Goal: Information Seeking & Learning: Find specific page/section

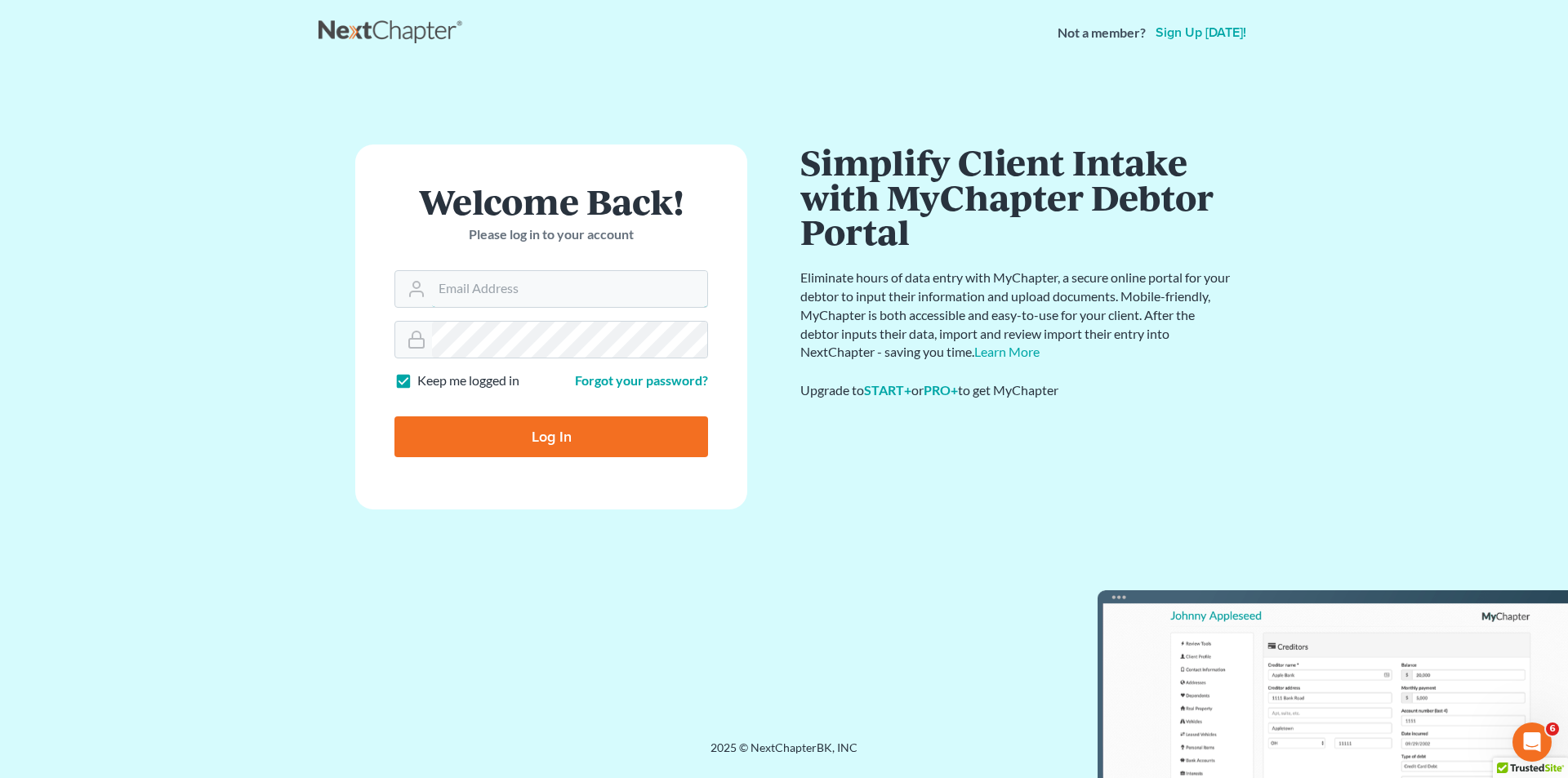
type input "[EMAIL_ADDRESS][DOMAIN_NAME]"
click at [558, 425] on input "Log In" at bounding box center [551, 436] width 313 height 41
type input "Thinking..."
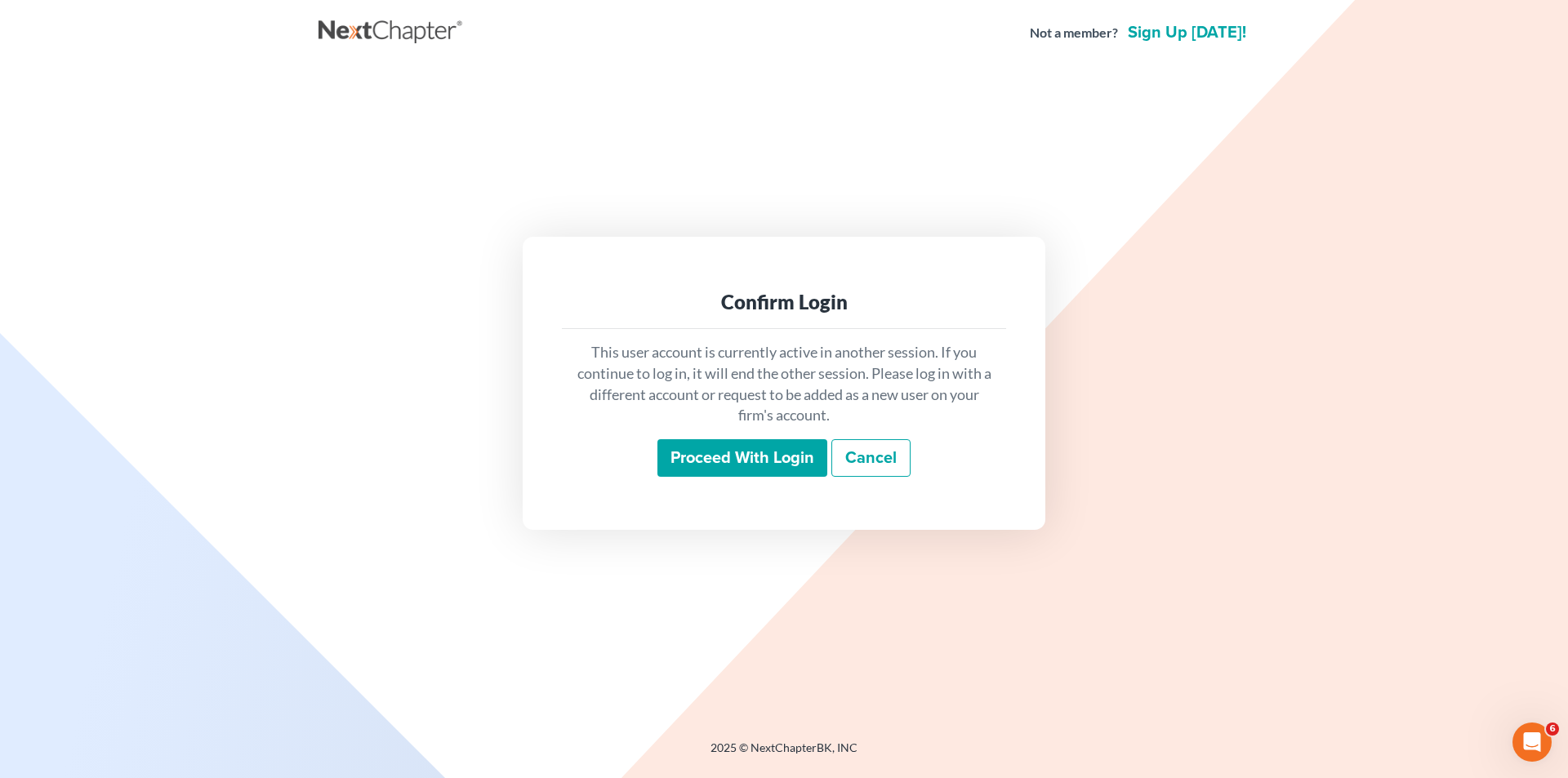
click at [746, 473] on input "Proceed with login" at bounding box center [741, 457] width 170 height 38
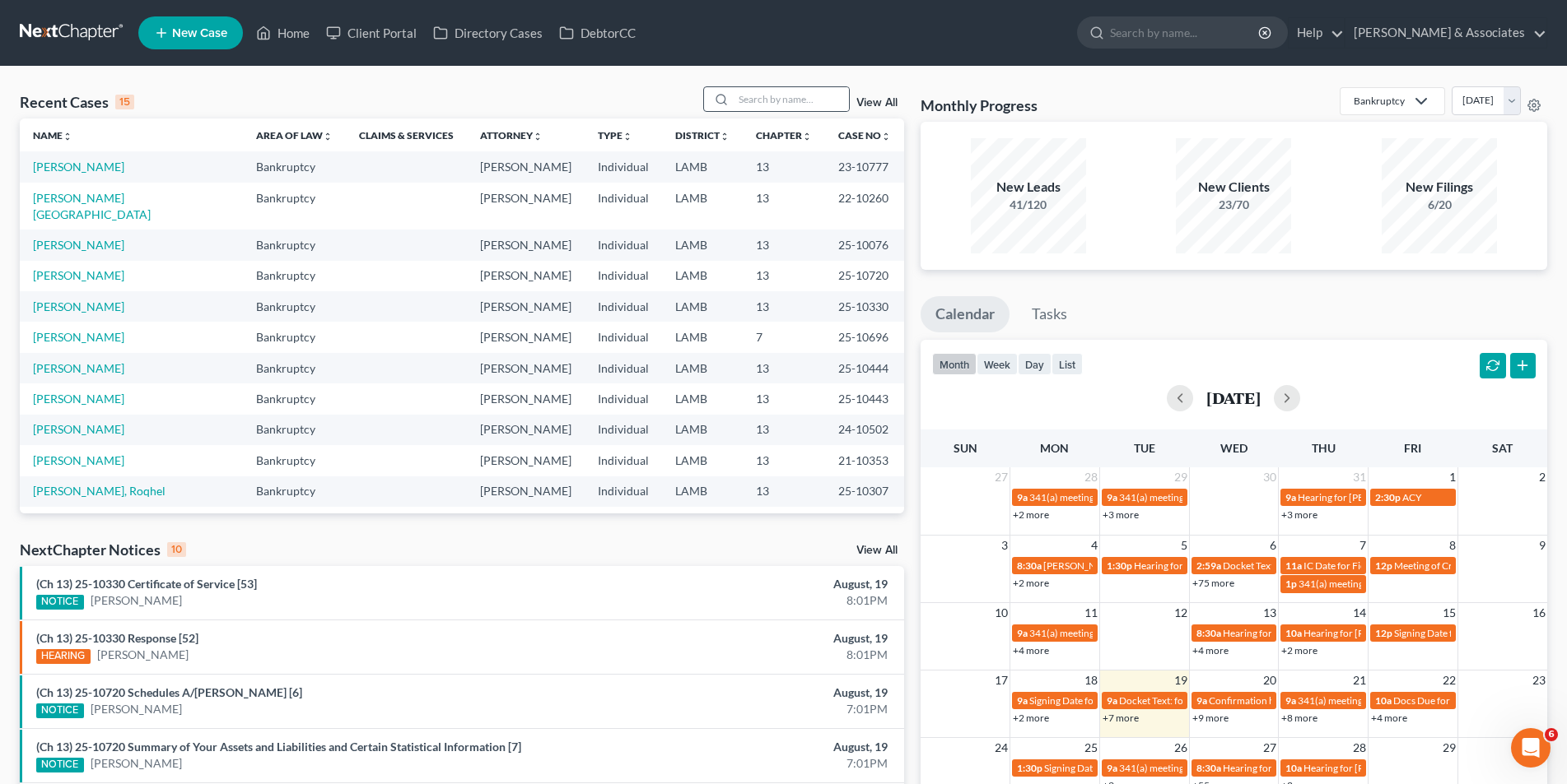
click at [731, 95] on div at bounding box center [719, 99] width 30 height 24
click at [741, 100] on input "search" at bounding box center [791, 99] width 115 height 24
type input "[PERSON_NAME]"
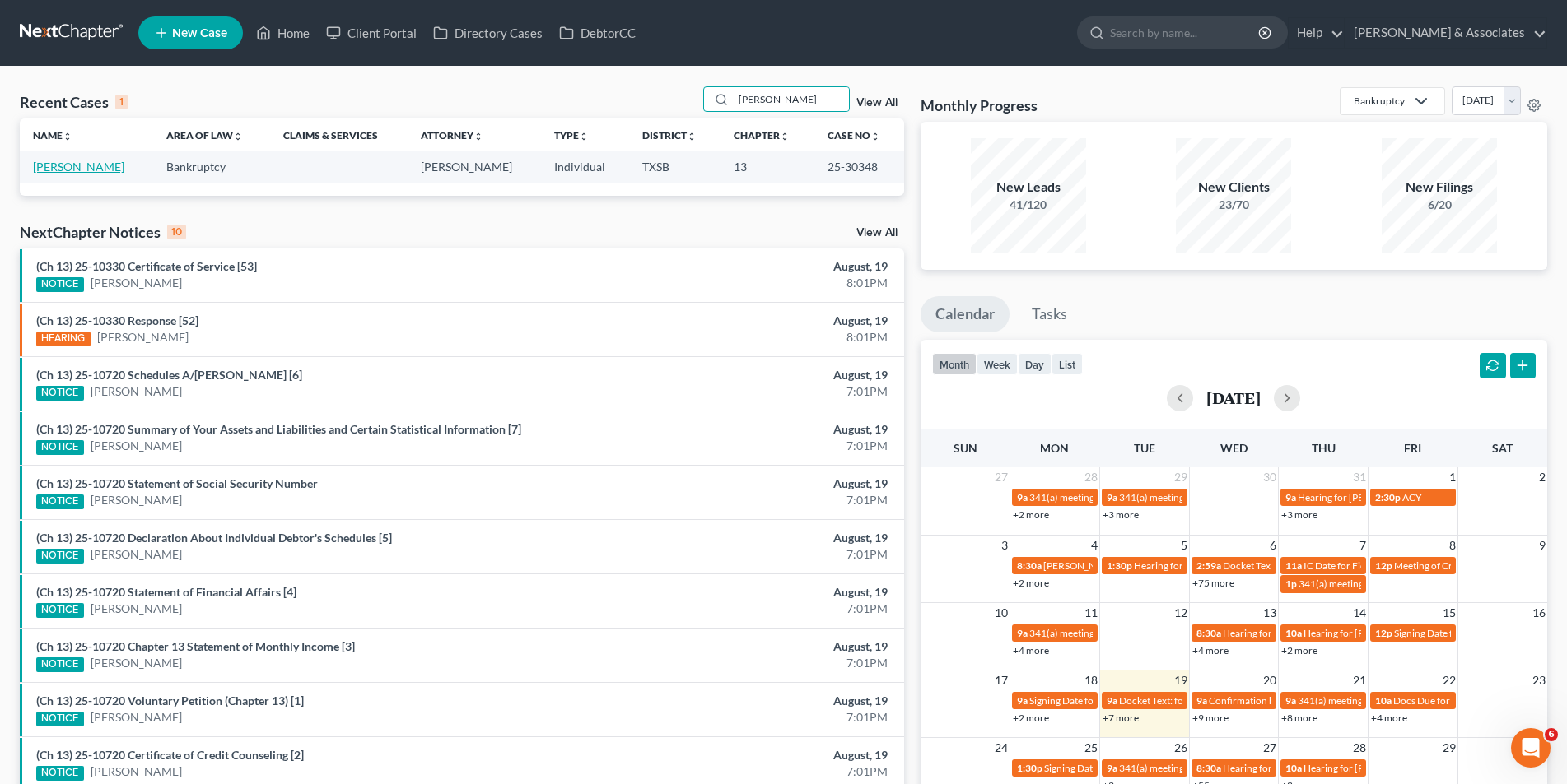
click at [83, 173] on link "[PERSON_NAME]" at bounding box center [79, 166] width 91 height 14
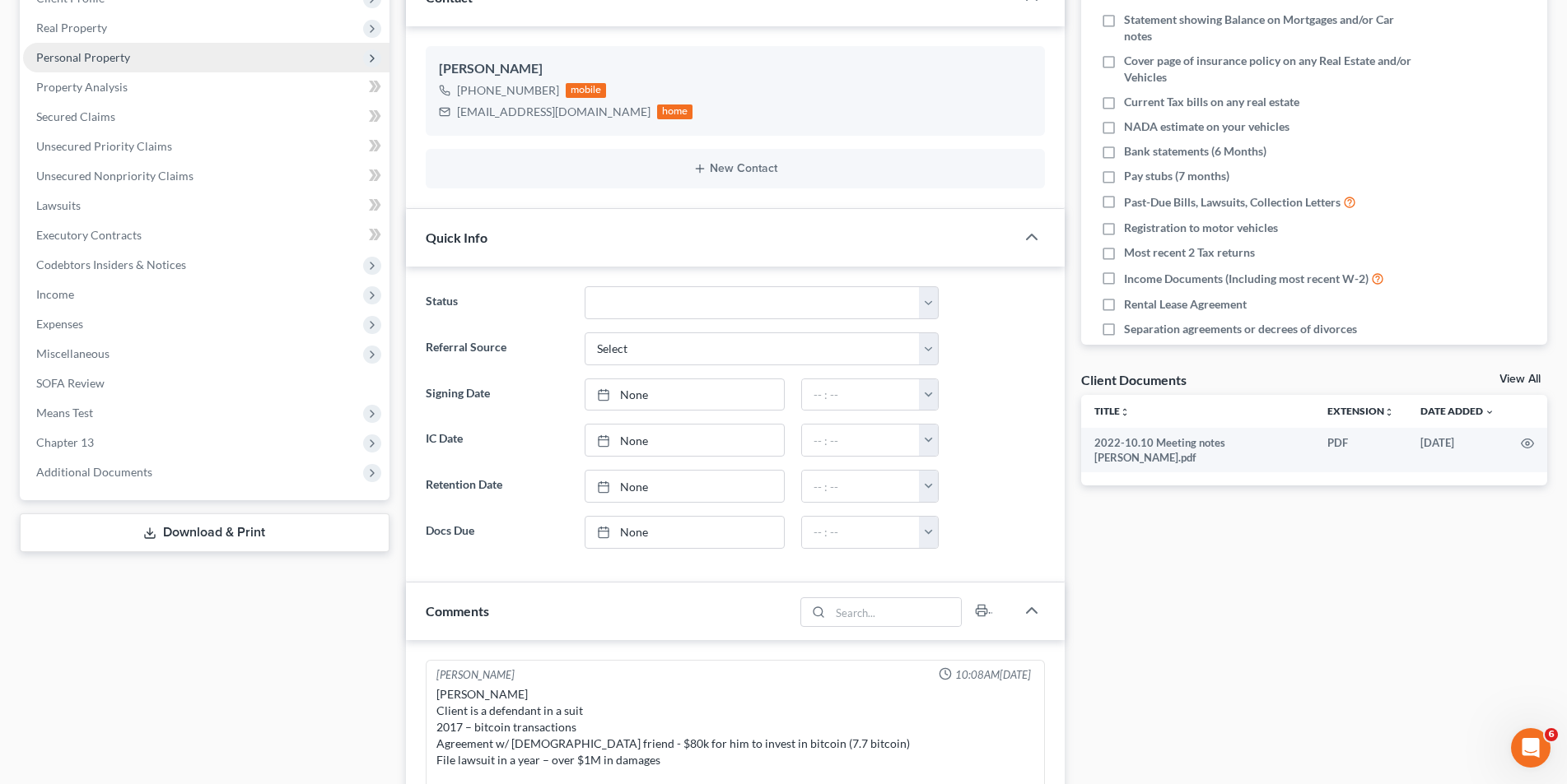
scroll to position [598, 0]
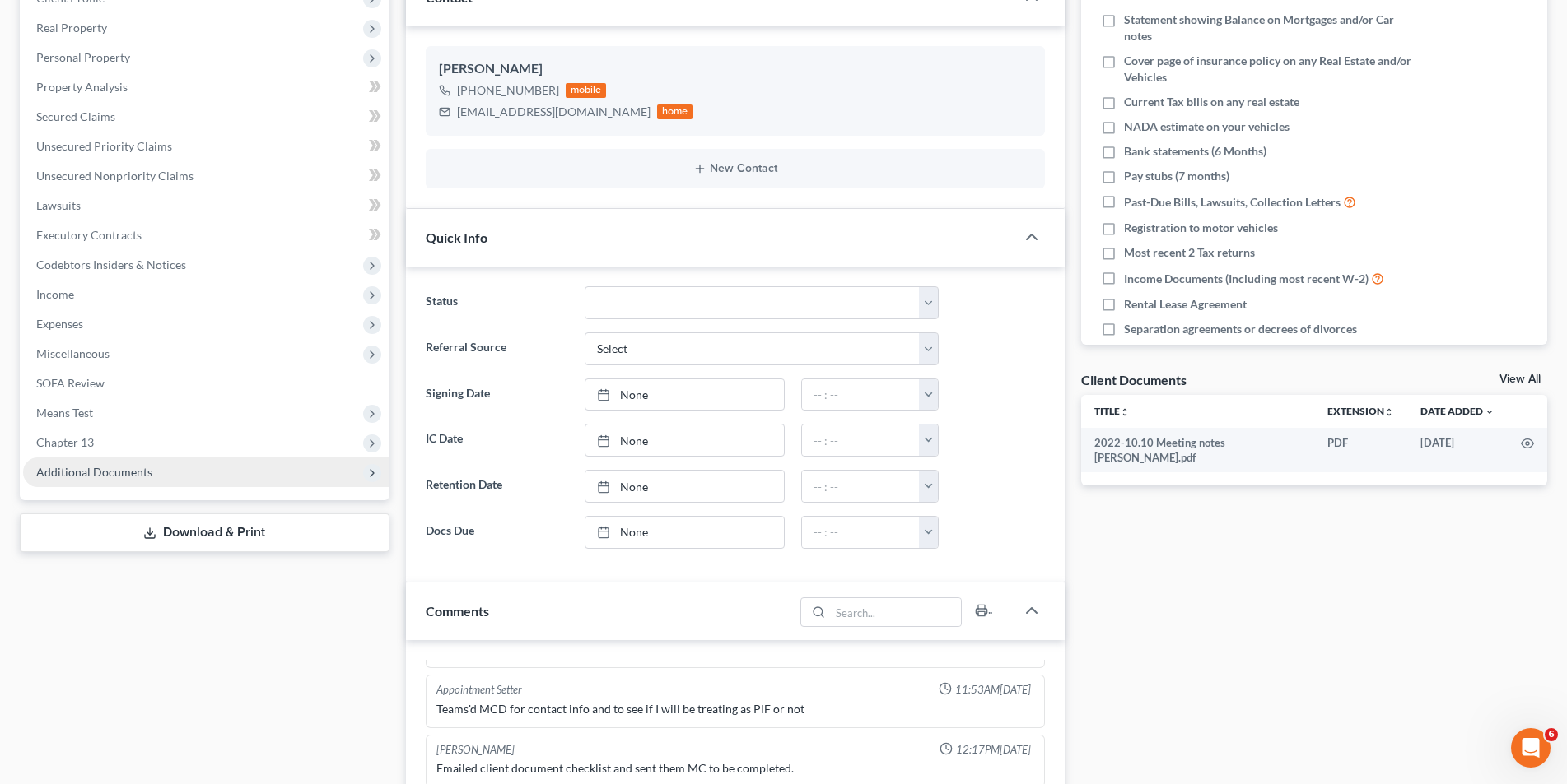
click at [126, 476] on span "Additional Documents" at bounding box center [94, 471] width 116 height 14
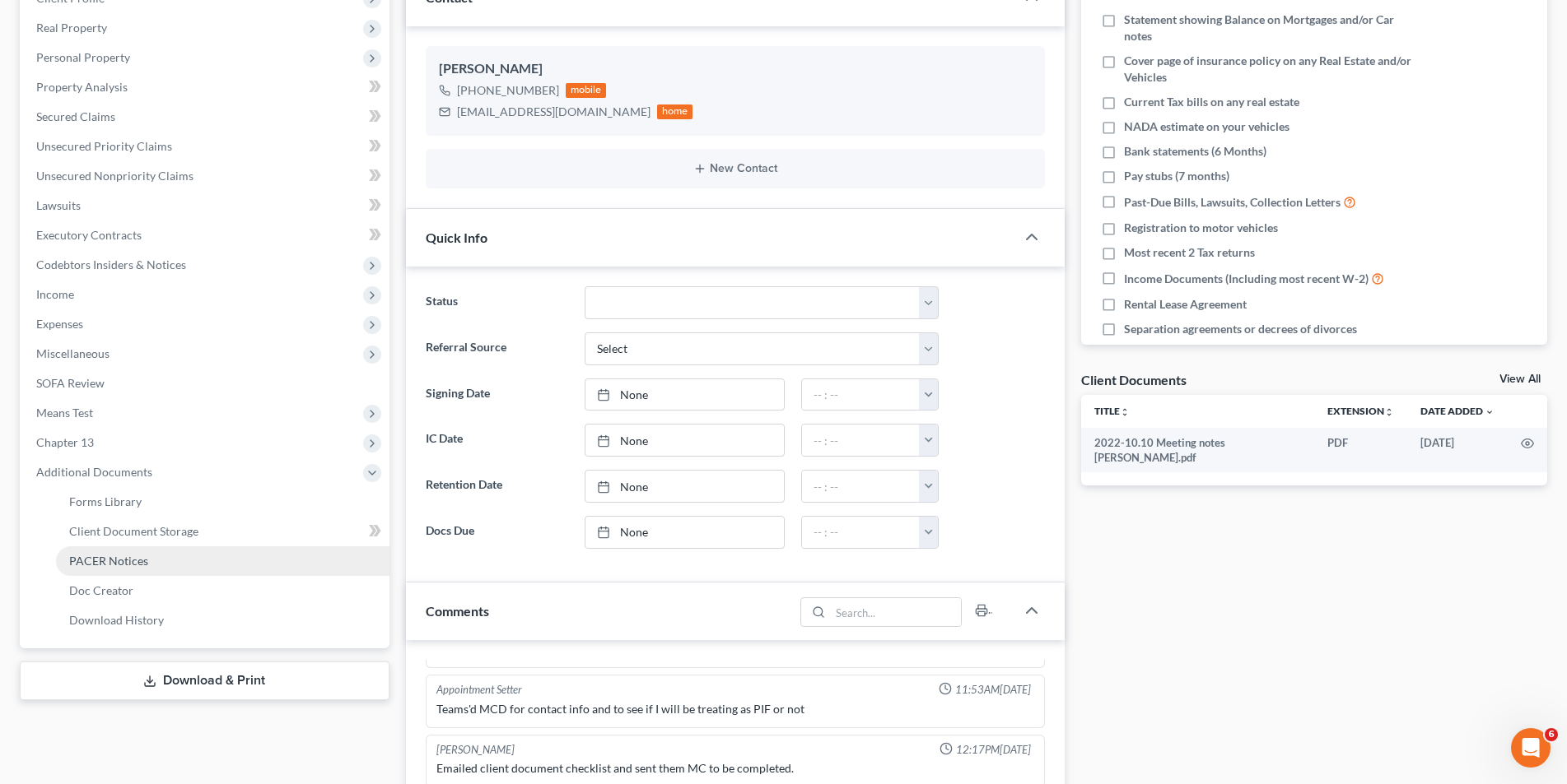
click at [115, 550] on link "PACER Notices" at bounding box center [223, 561] width 334 height 30
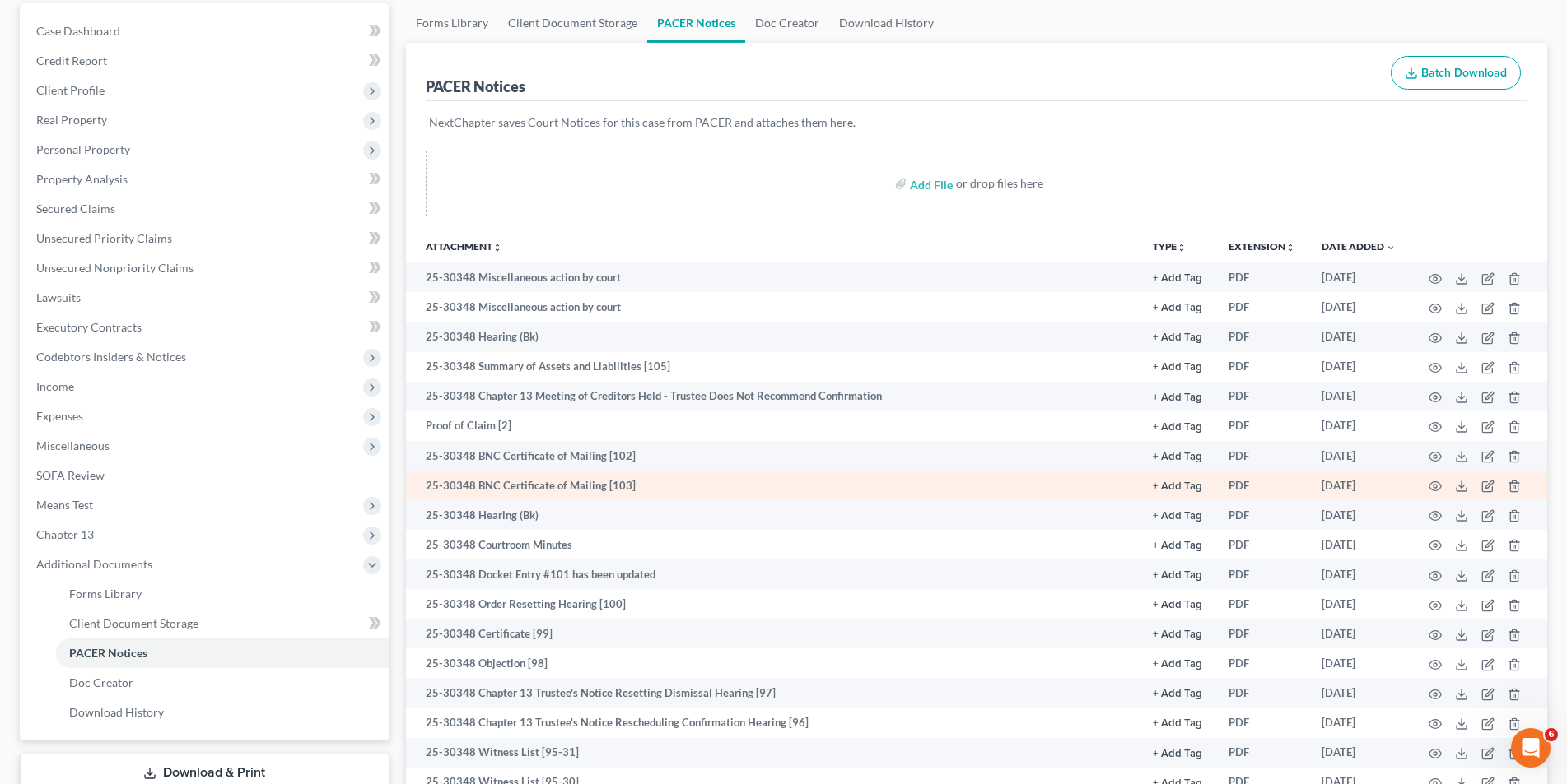
scroll to position [164, 0]
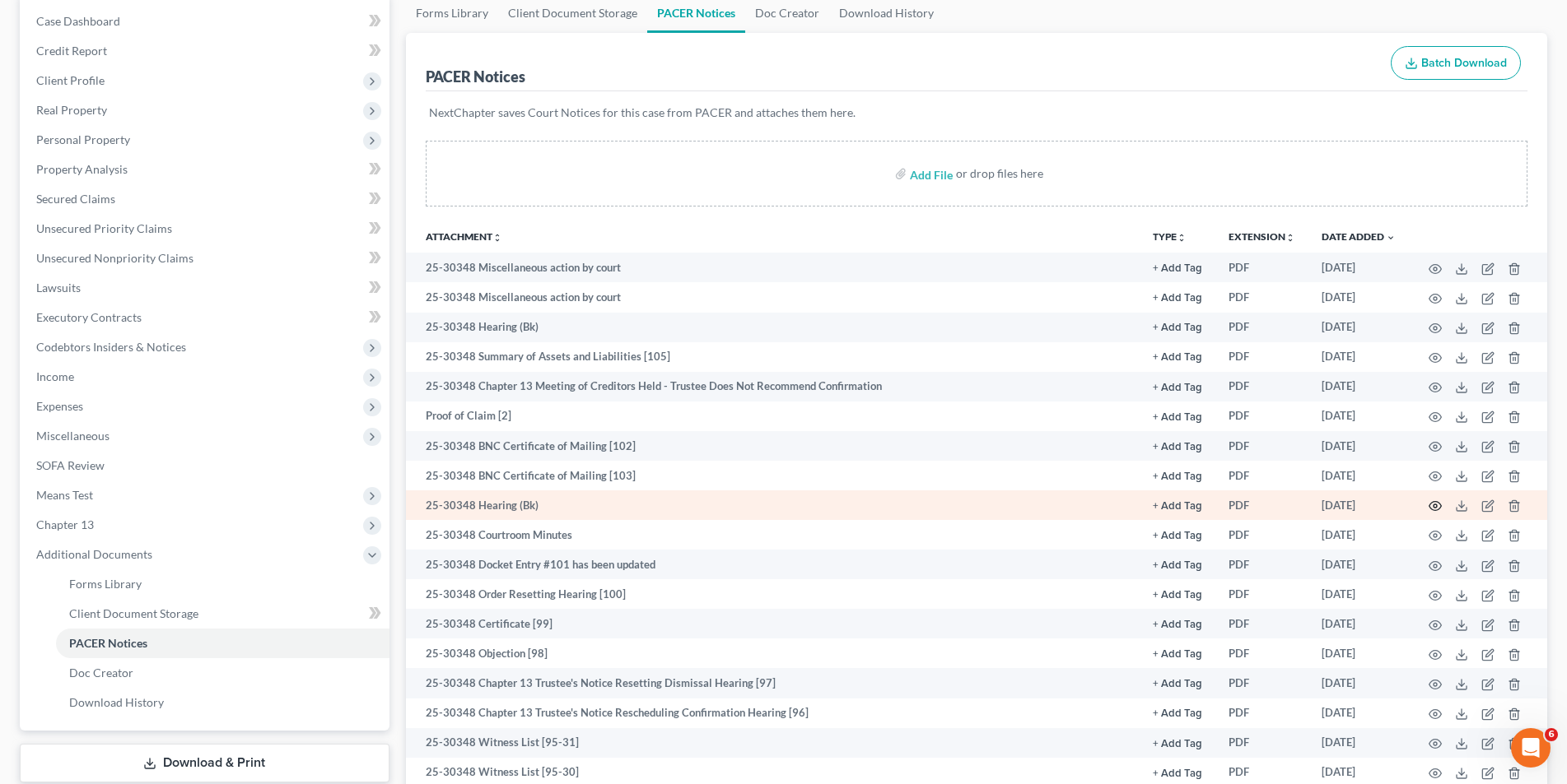
click at [1431, 507] on icon "button" at bounding box center [1435, 506] width 13 height 13
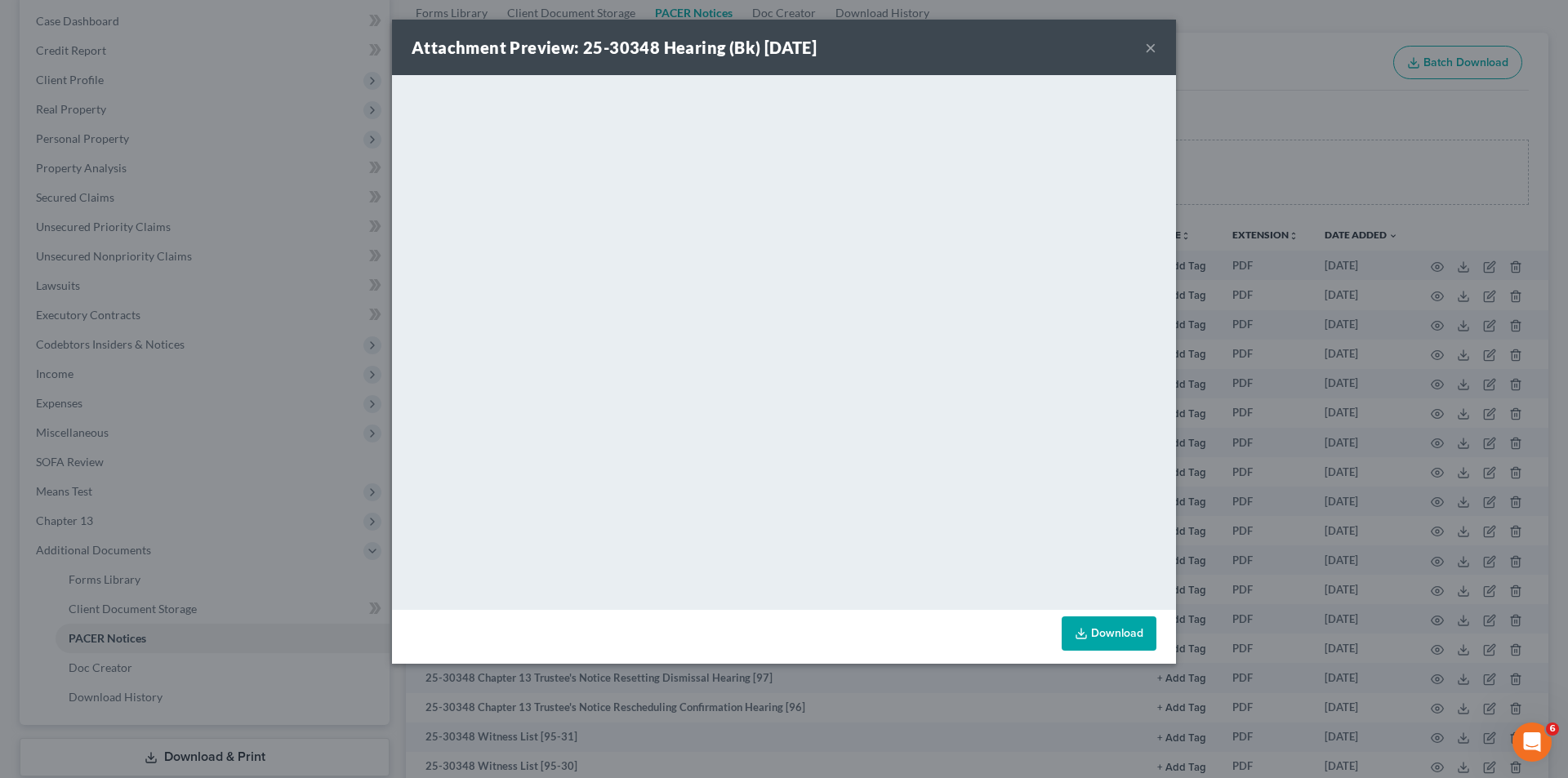
click at [1146, 39] on button "×" at bounding box center [1150, 47] width 11 height 19
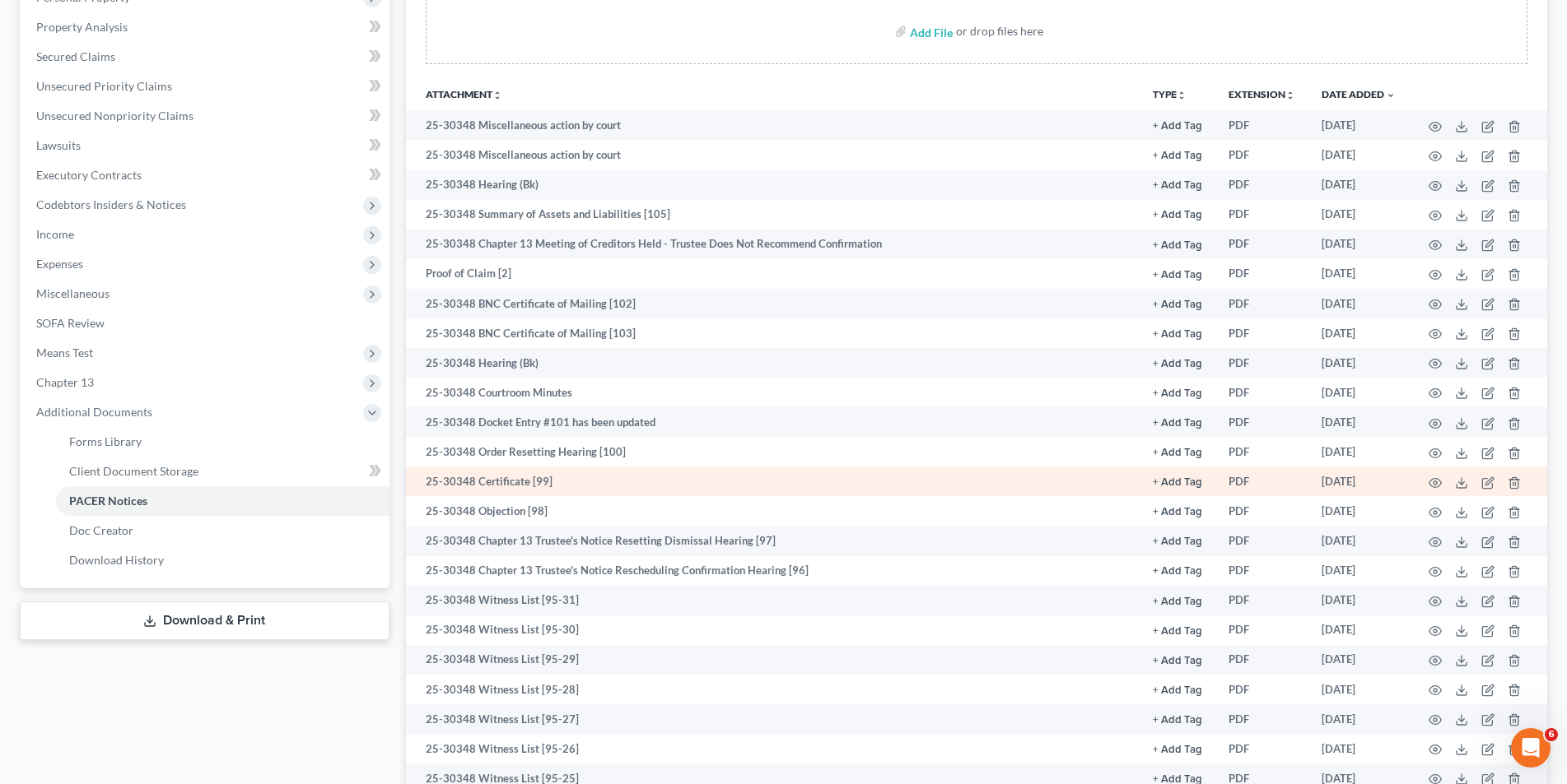
scroll to position [329, 0]
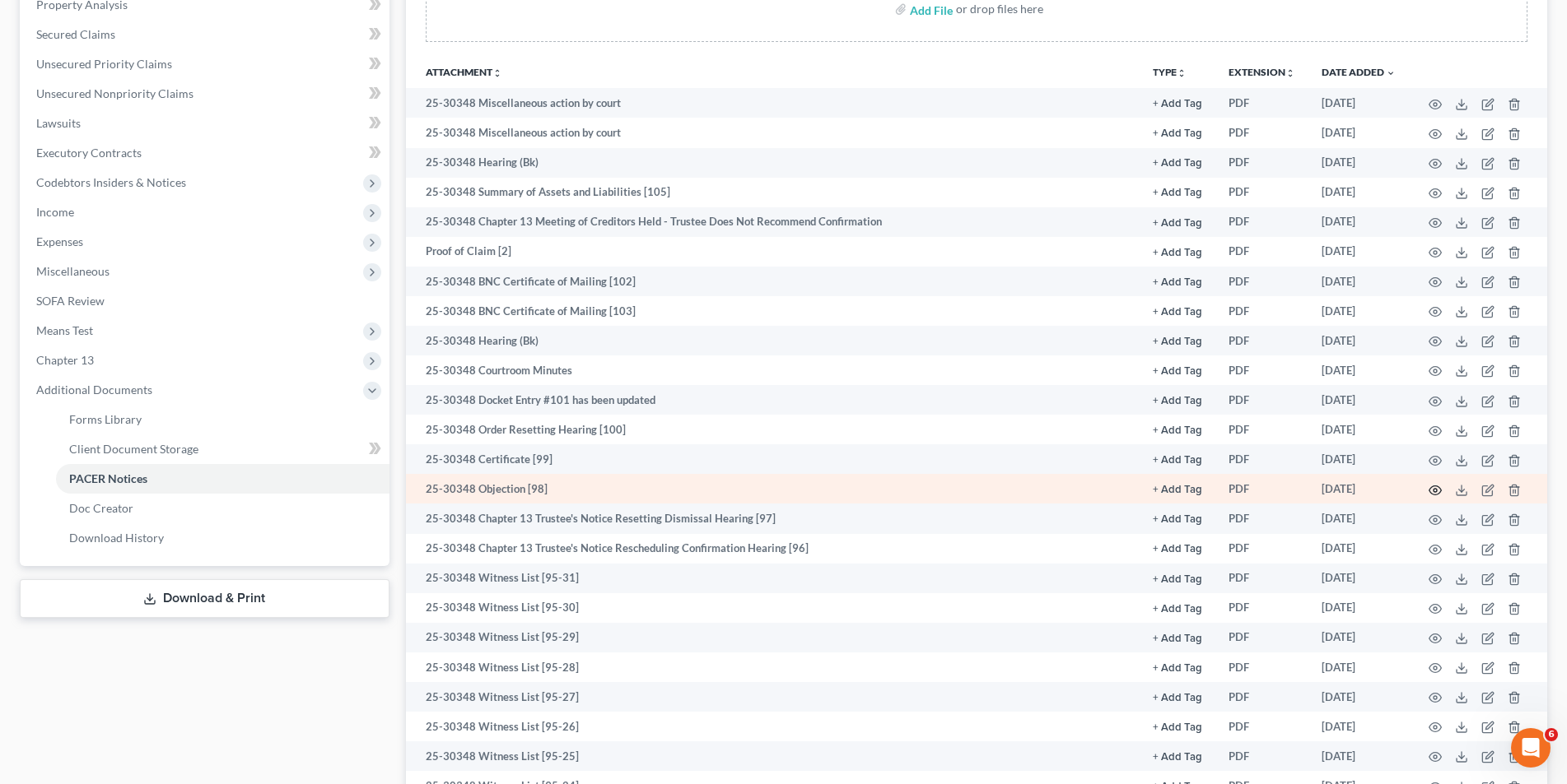
click at [1434, 489] on icon "button" at bounding box center [1435, 490] width 13 height 13
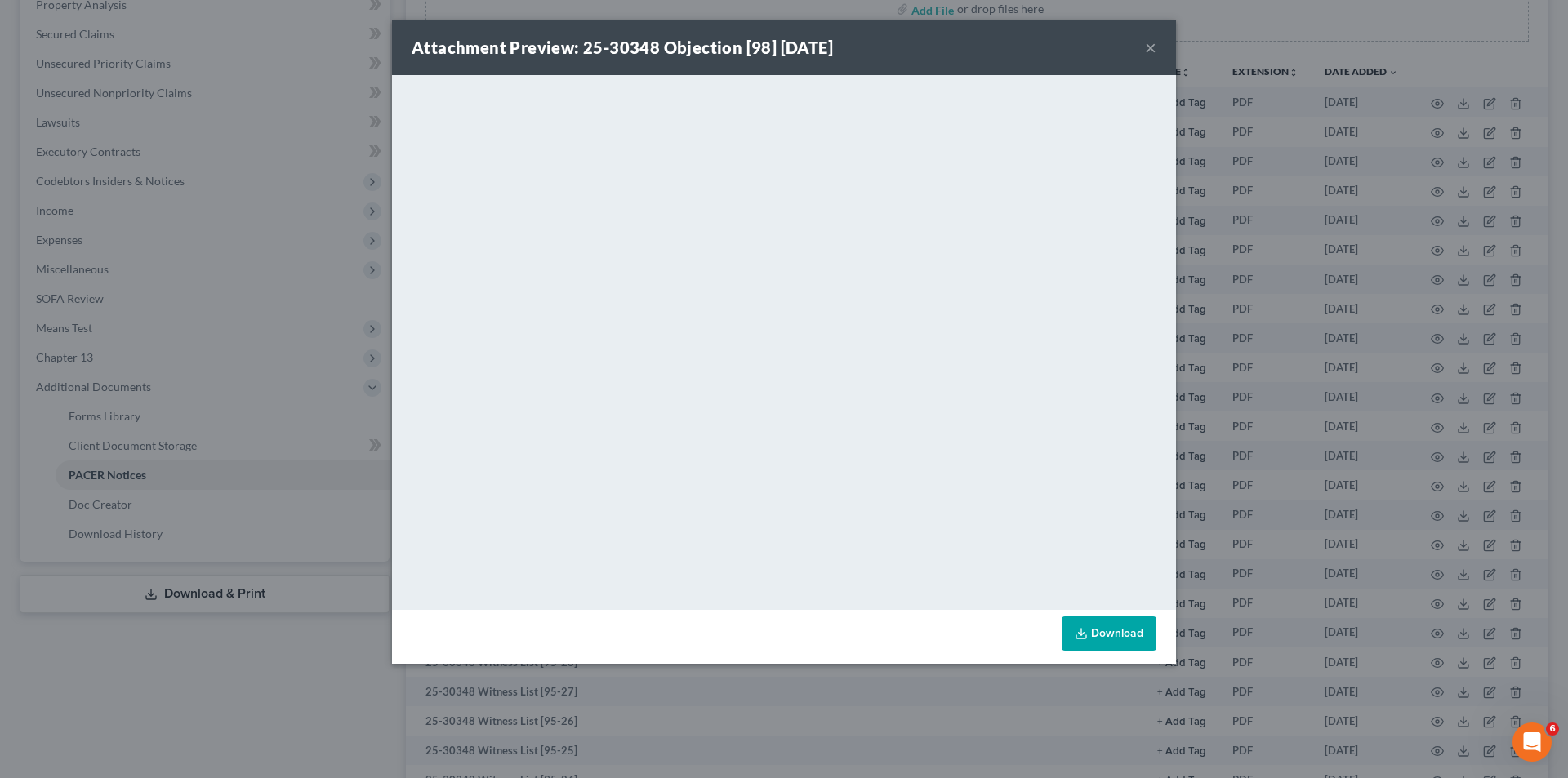
click at [1146, 48] on button "×" at bounding box center [1150, 47] width 11 height 19
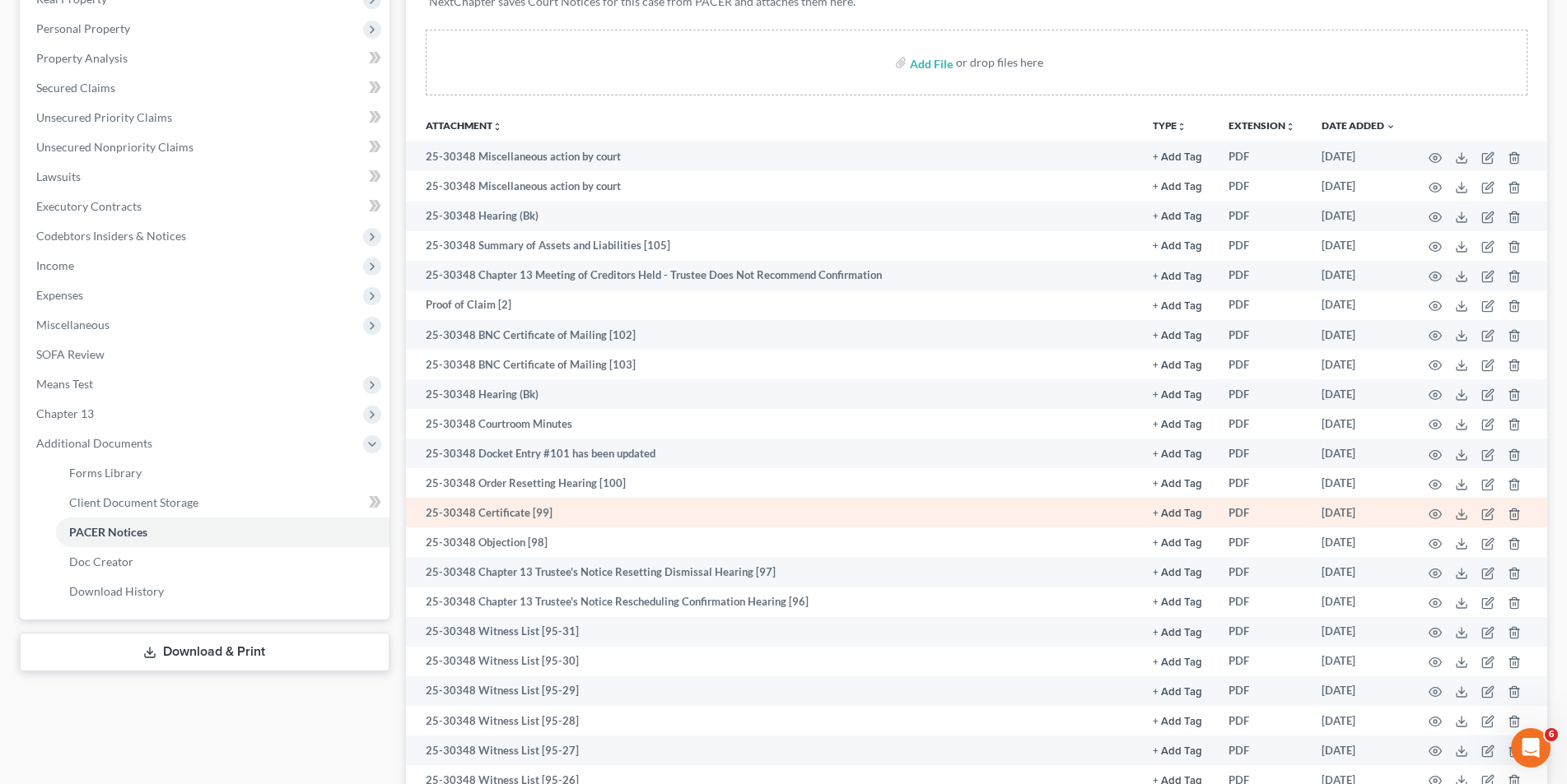
scroll to position [247, 0]
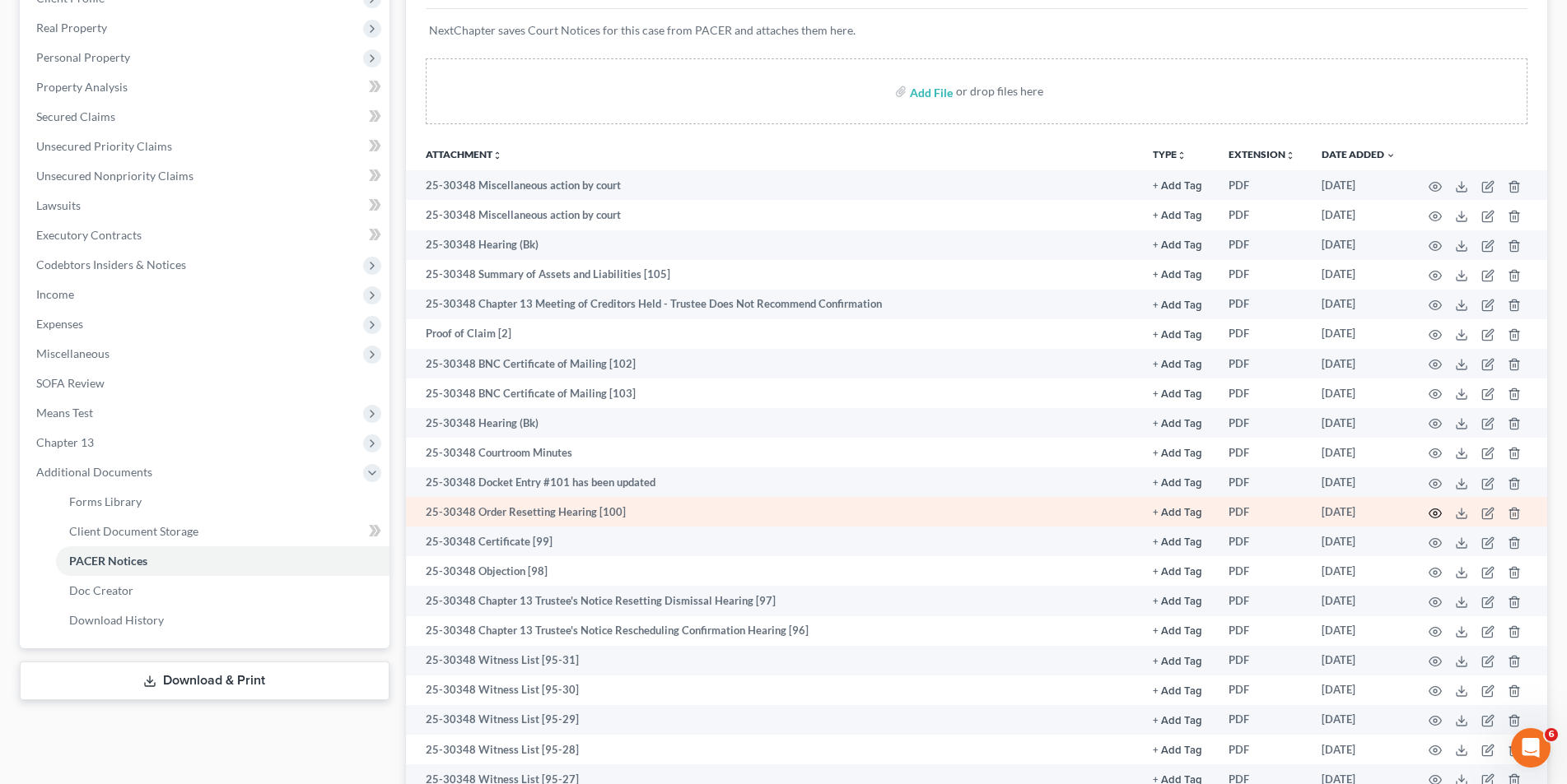
click at [1431, 512] on icon "button" at bounding box center [1435, 513] width 13 height 13
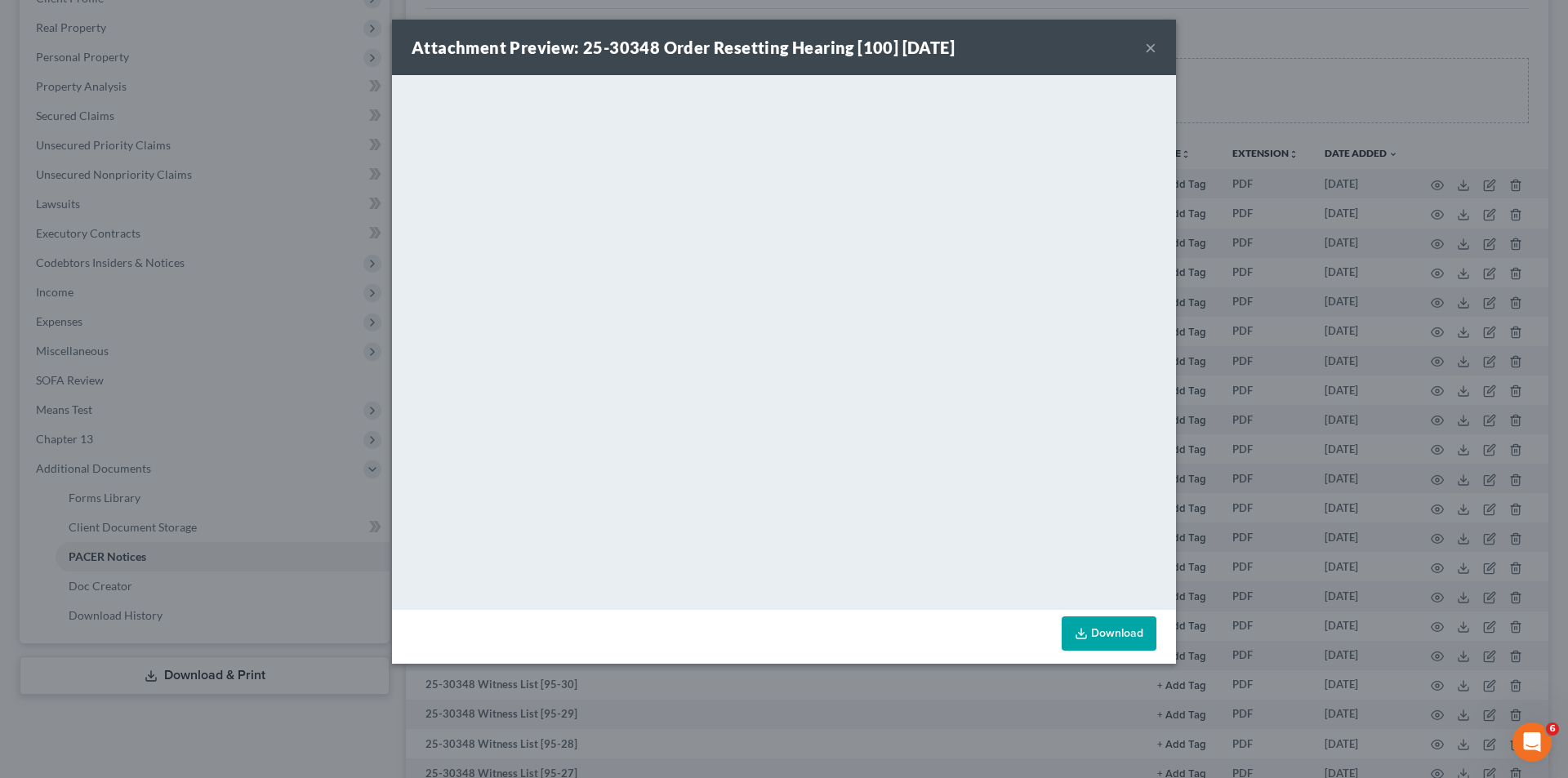
click at [1145, 47] on button "×" at bounding box center [1150, 47] width 11 height 19
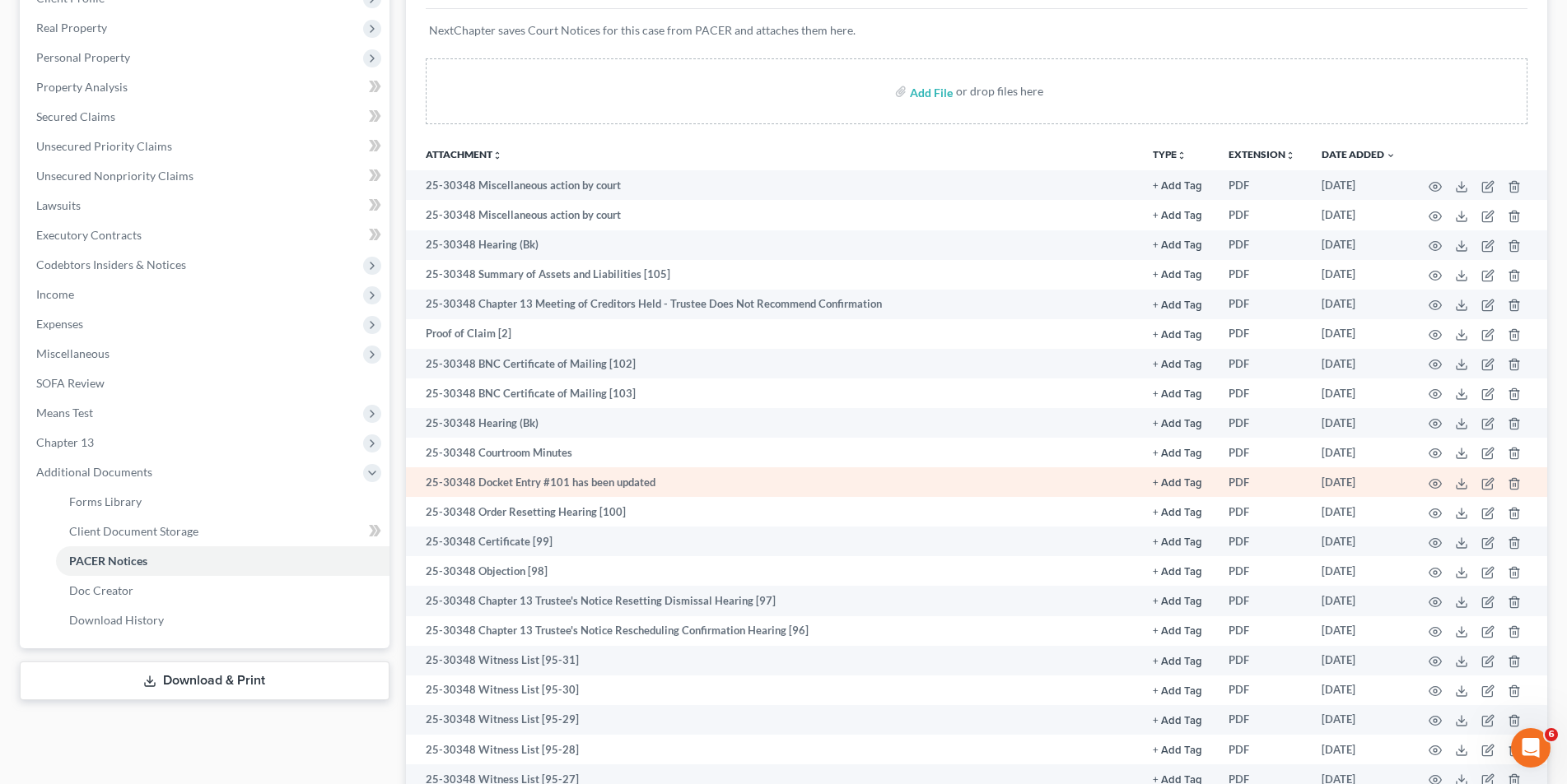
click at [1427, 488] on td at bounding box center [1477, 482] width 139 height 30
click at [1434, 479] on icon "button" at bounding box center [1435, 484] width 12 height 9
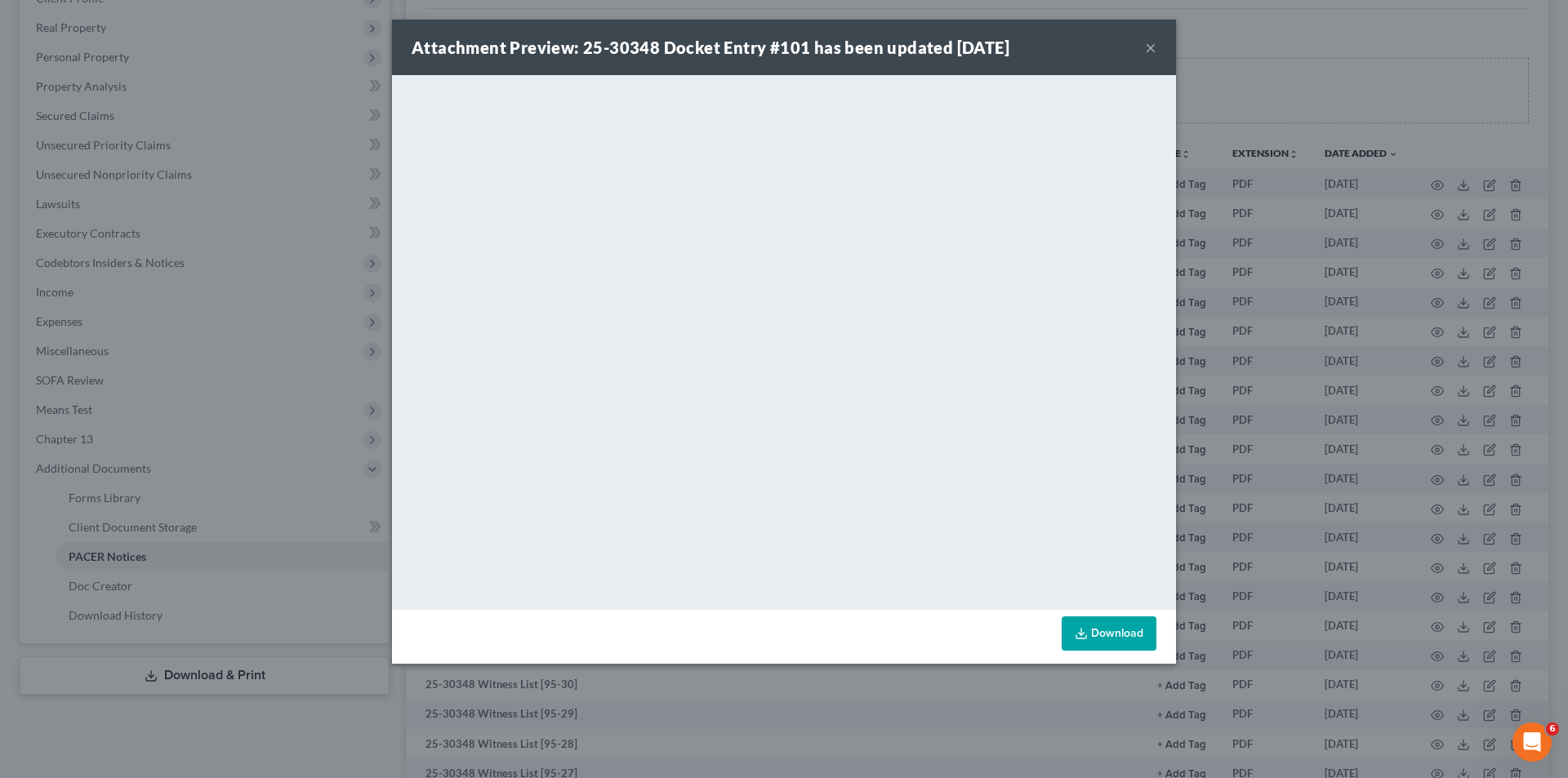
click at [1154, 46] on button "×" at bounding box center [1150, 47] width 11 height 19
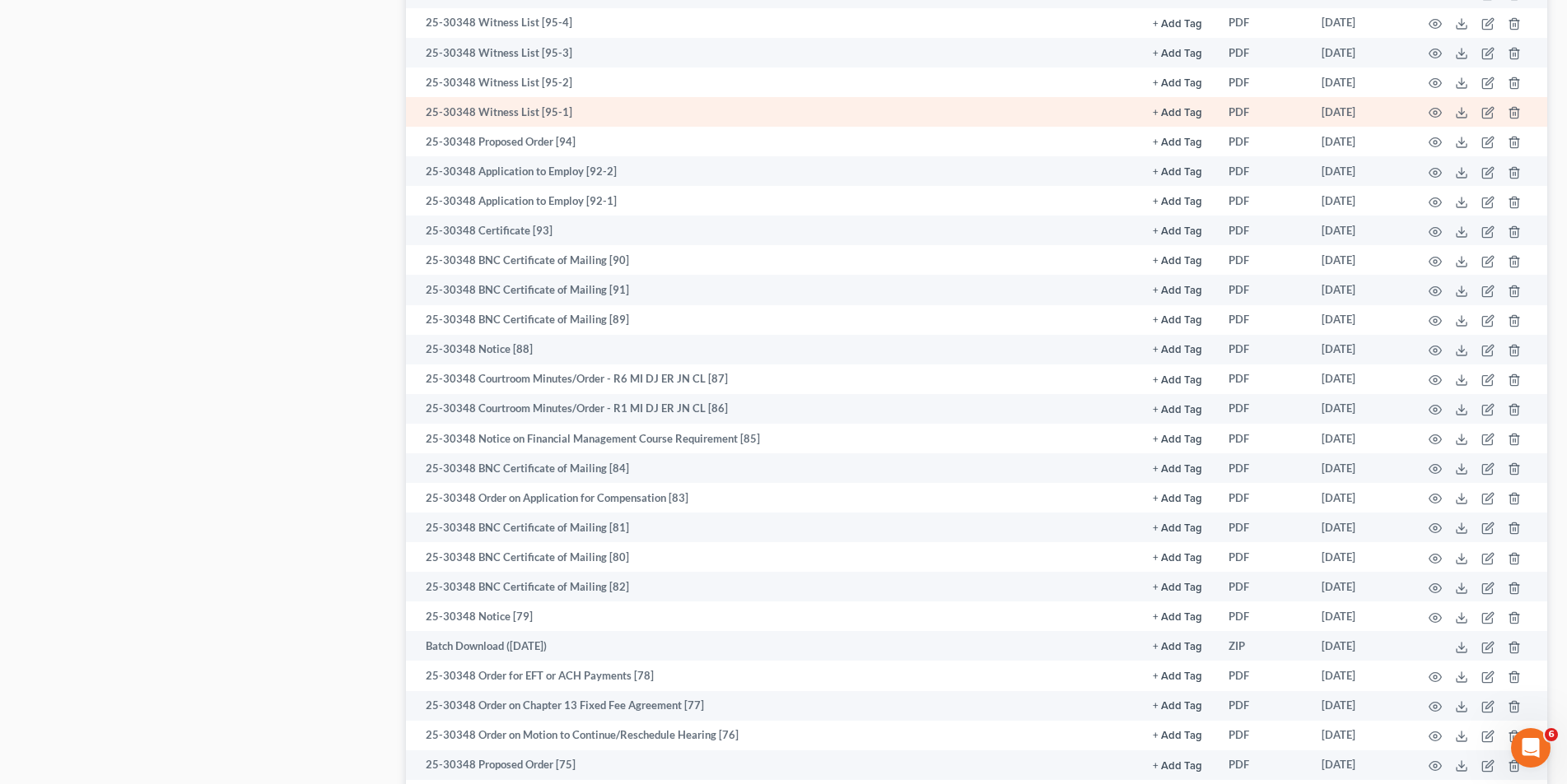
scroll to position [1728, 0]
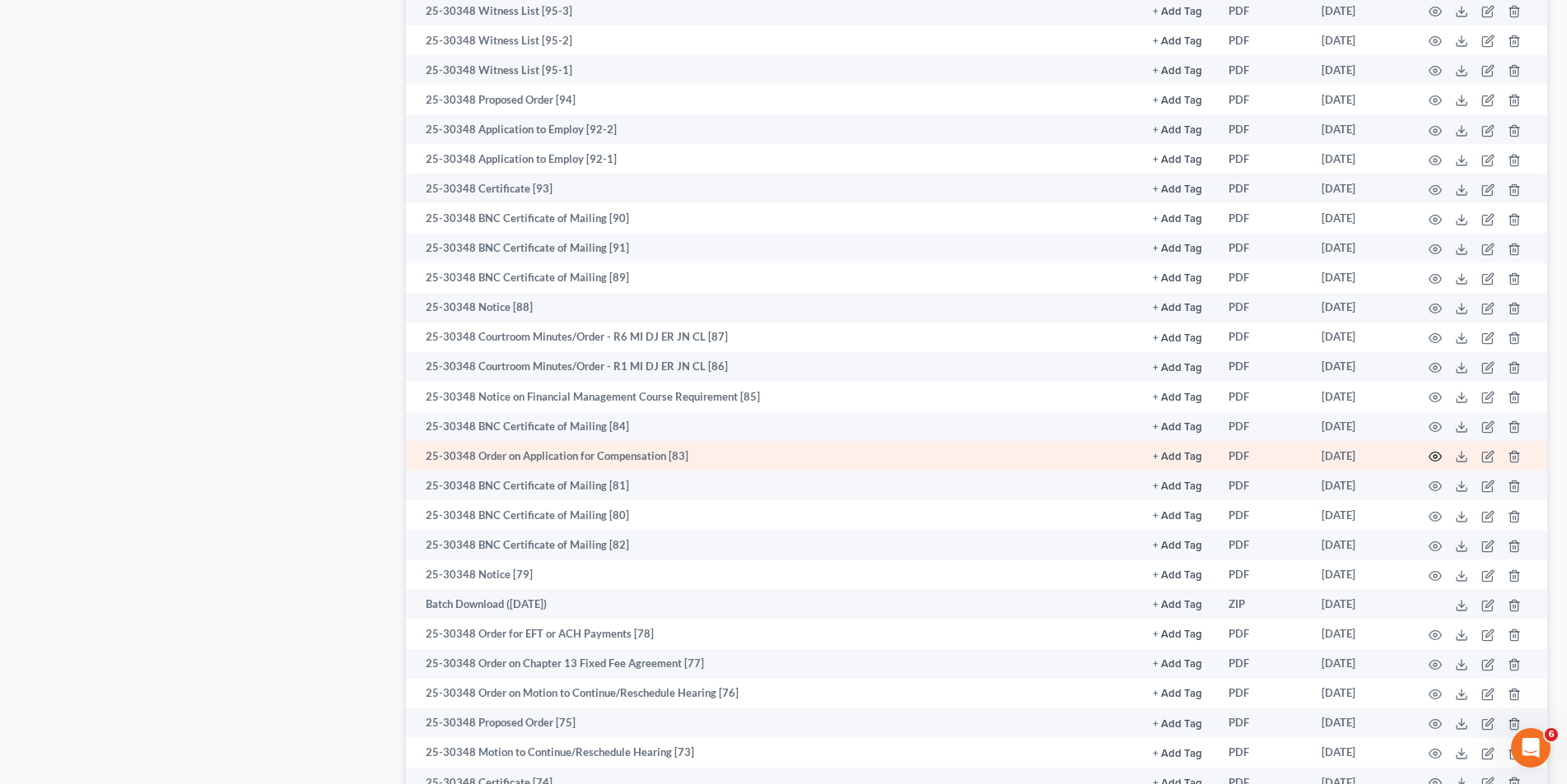
click at [1434, 459] on icon "button" at bounding box center [1435, 456] width 13 height 13
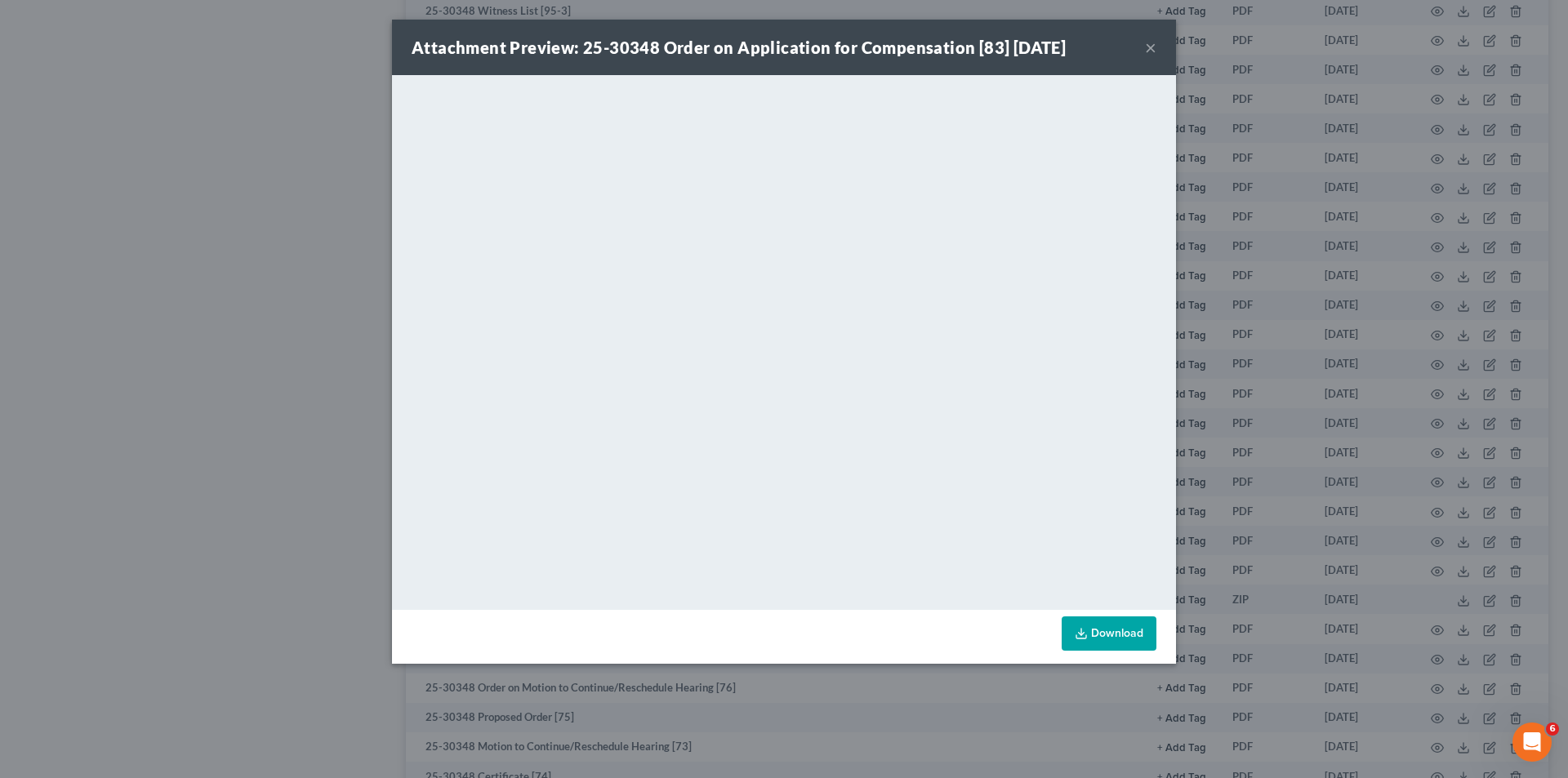
click at [1143, 47] on div "Attachment Preview: 25-30348 Order on Application for Compensation [83] [DATE] ×" at bounding box center [784, 47] width 784 height 56
click at [1144, 41] on div "Attachment Preview: 25-30348 Order on Application for Compensation [83] [DATE] ×" at bounding box center [784, 47] width 784 height 56
click at [1152, 47] on button "×" at bounding box center [1150, 47] width 11 height 19
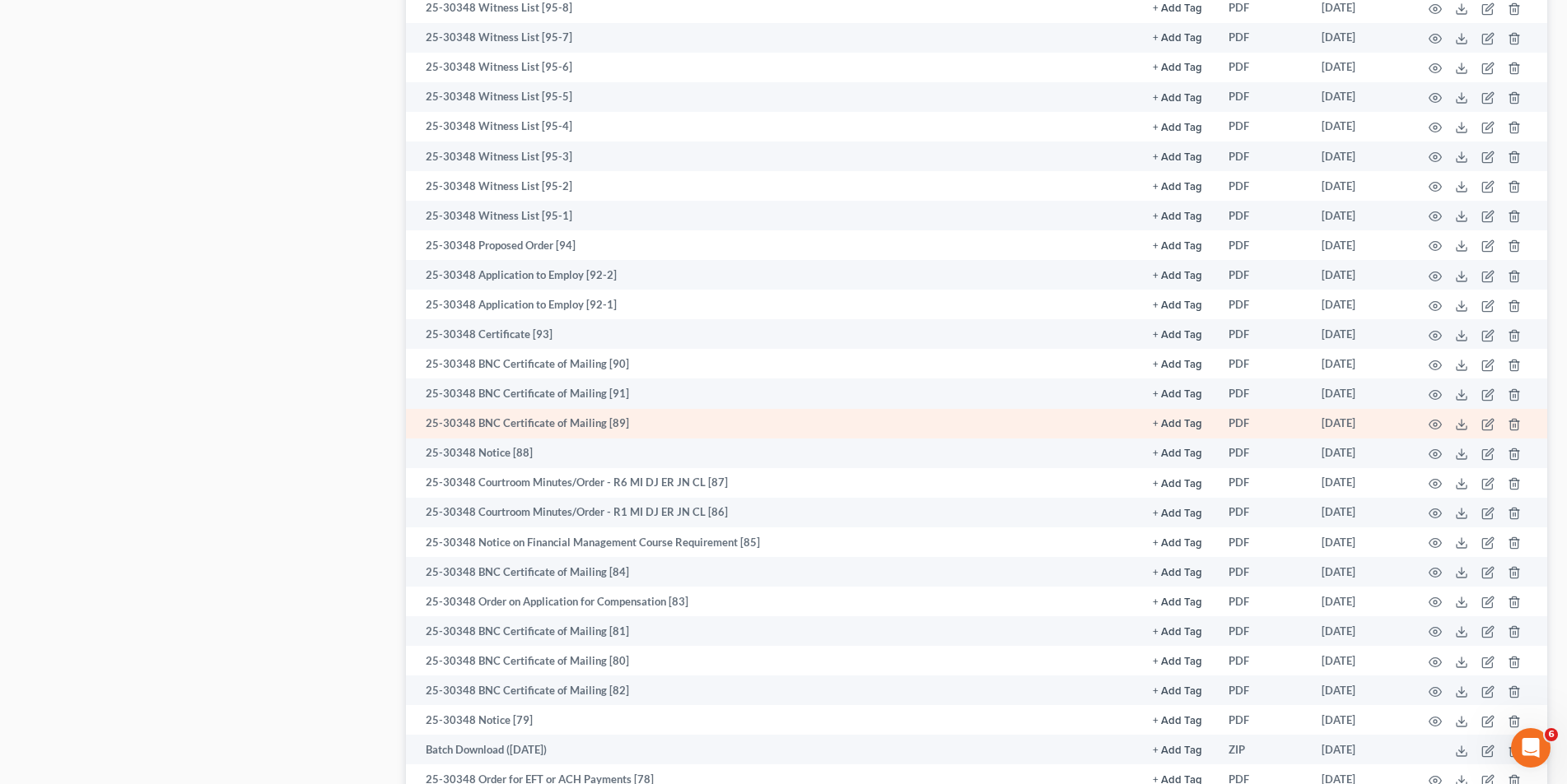
scroll to position [1563, 0]
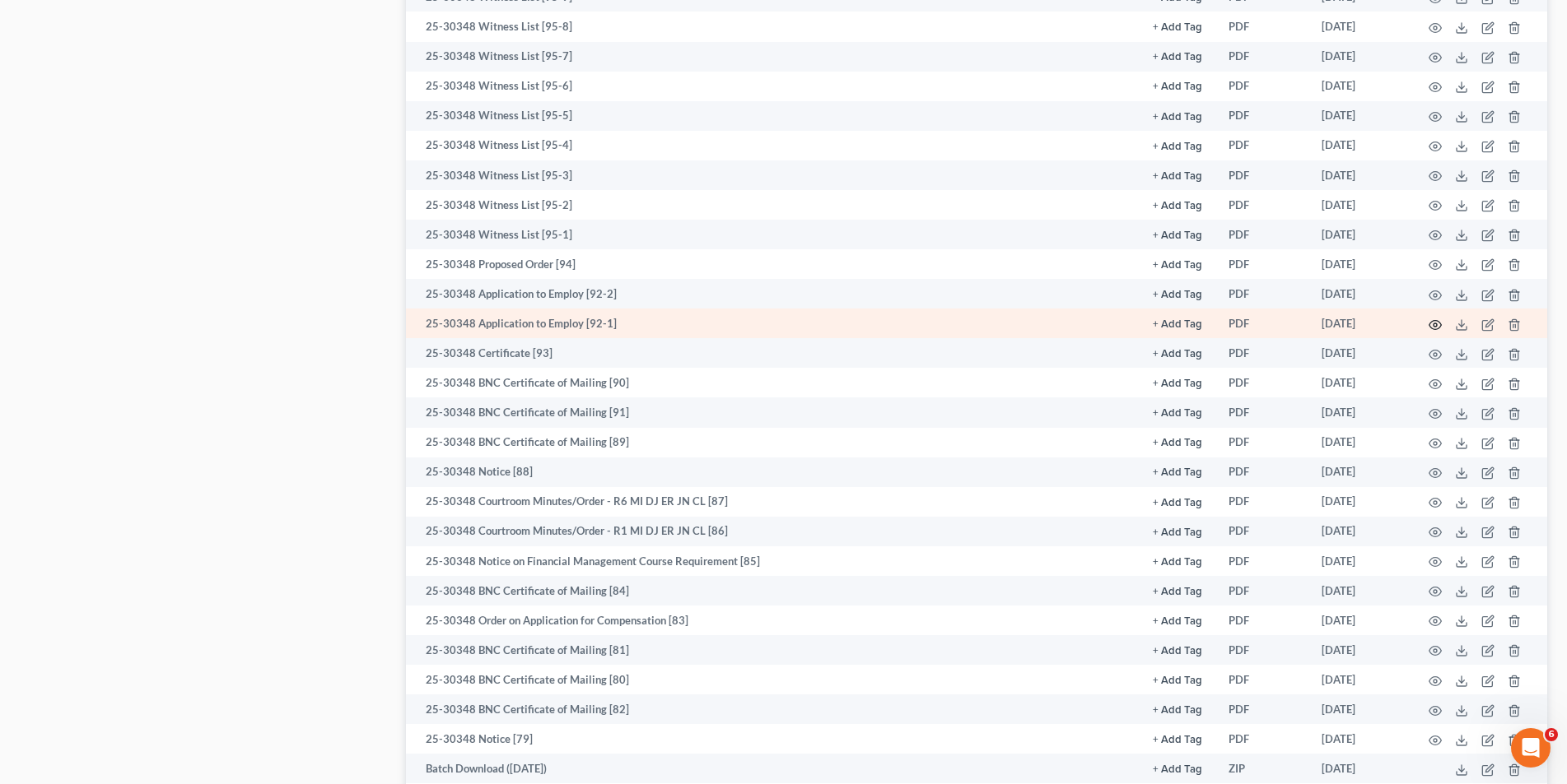
click at [1439, 325] on icon "button" at bounding box center [1435, 325] width 13 height 13
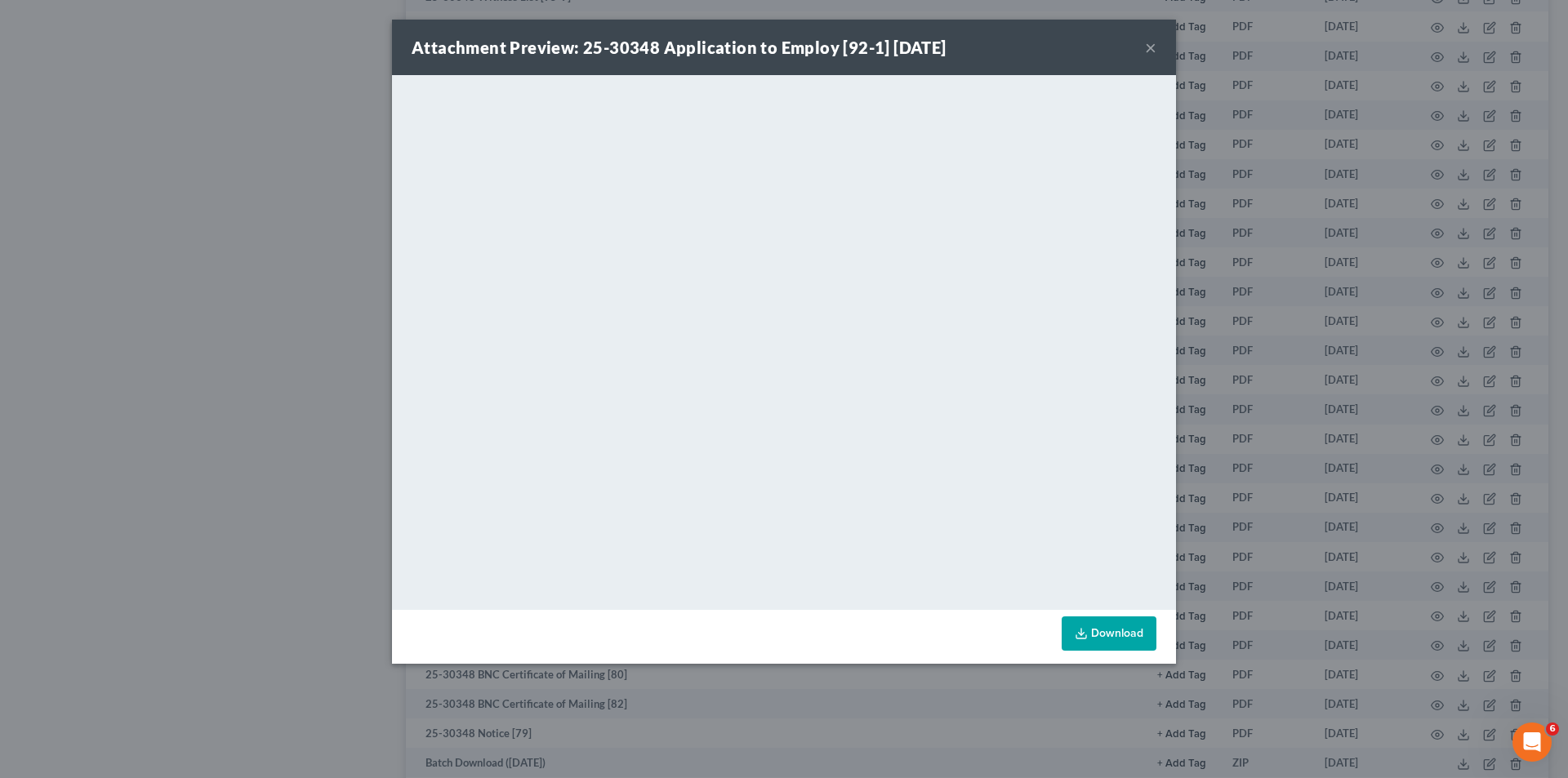
click at [1152, 49] on button "×" at bounding box center [1150, 47] width 11 height 19
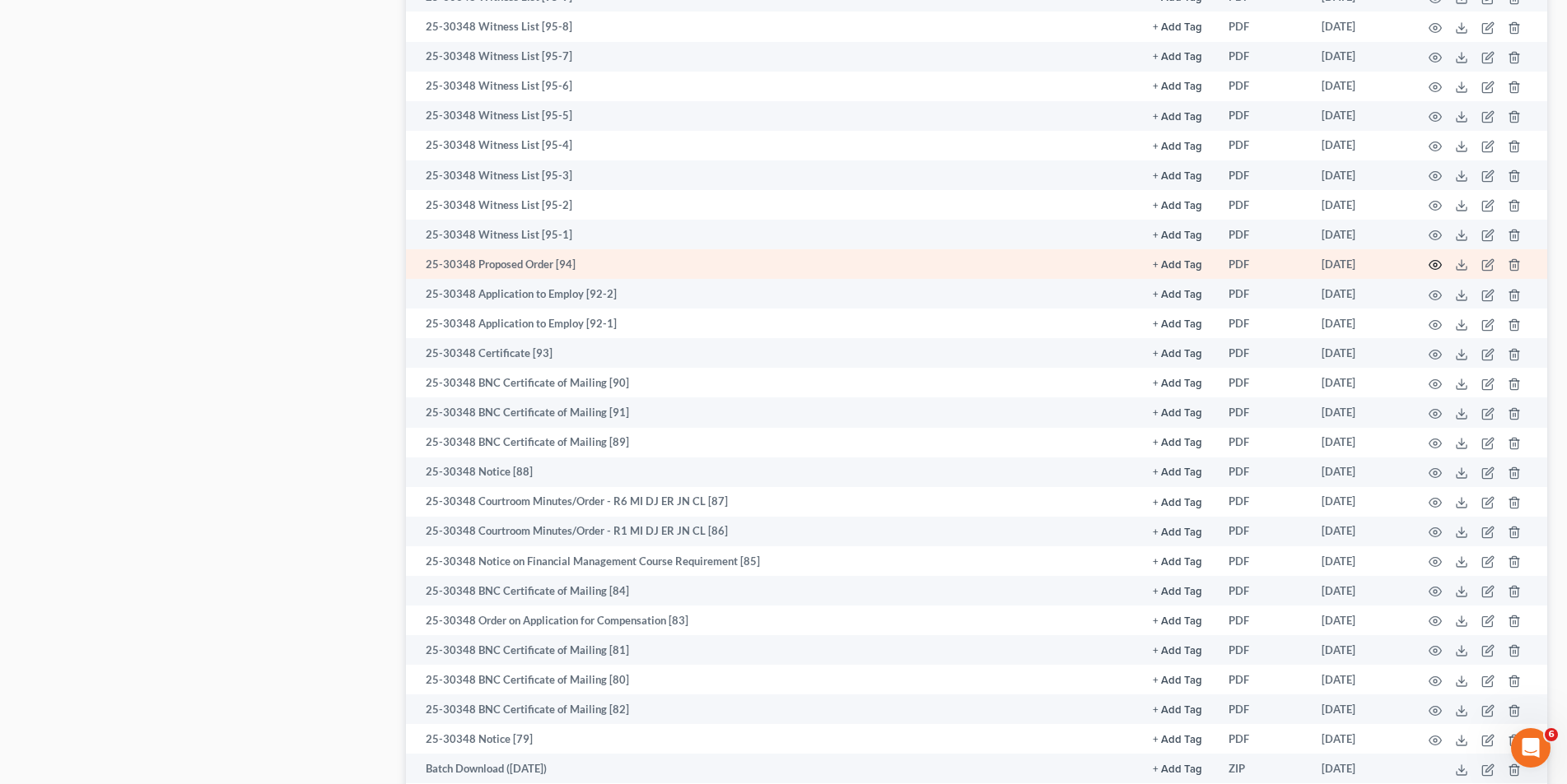
click at [1438, 267] on icon "button" at bounding box center [1435, 265] width 13 height 13
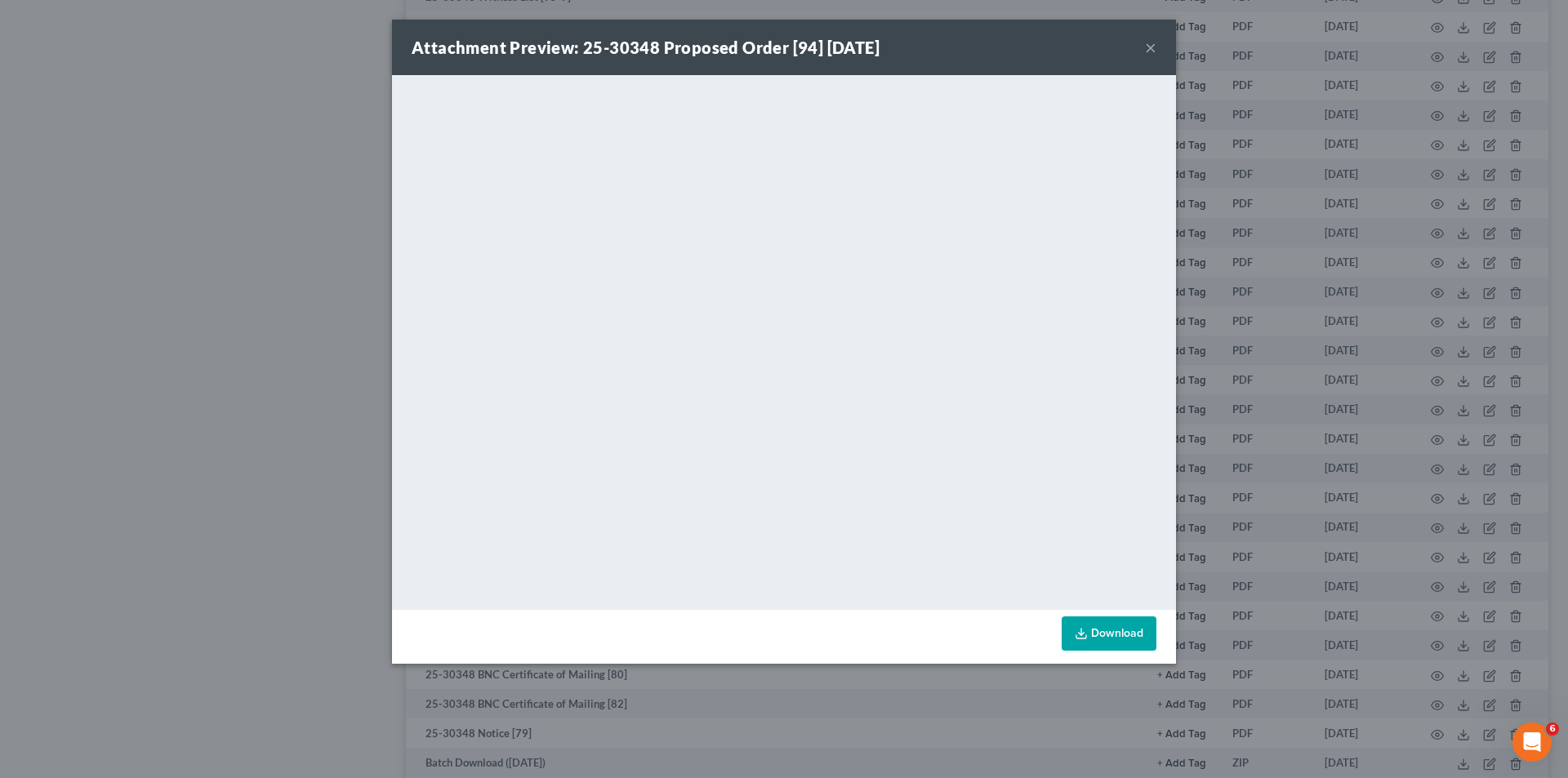
click at [1155, 49] on button "×" at bounding box center [1150, 47] width 11 height 19
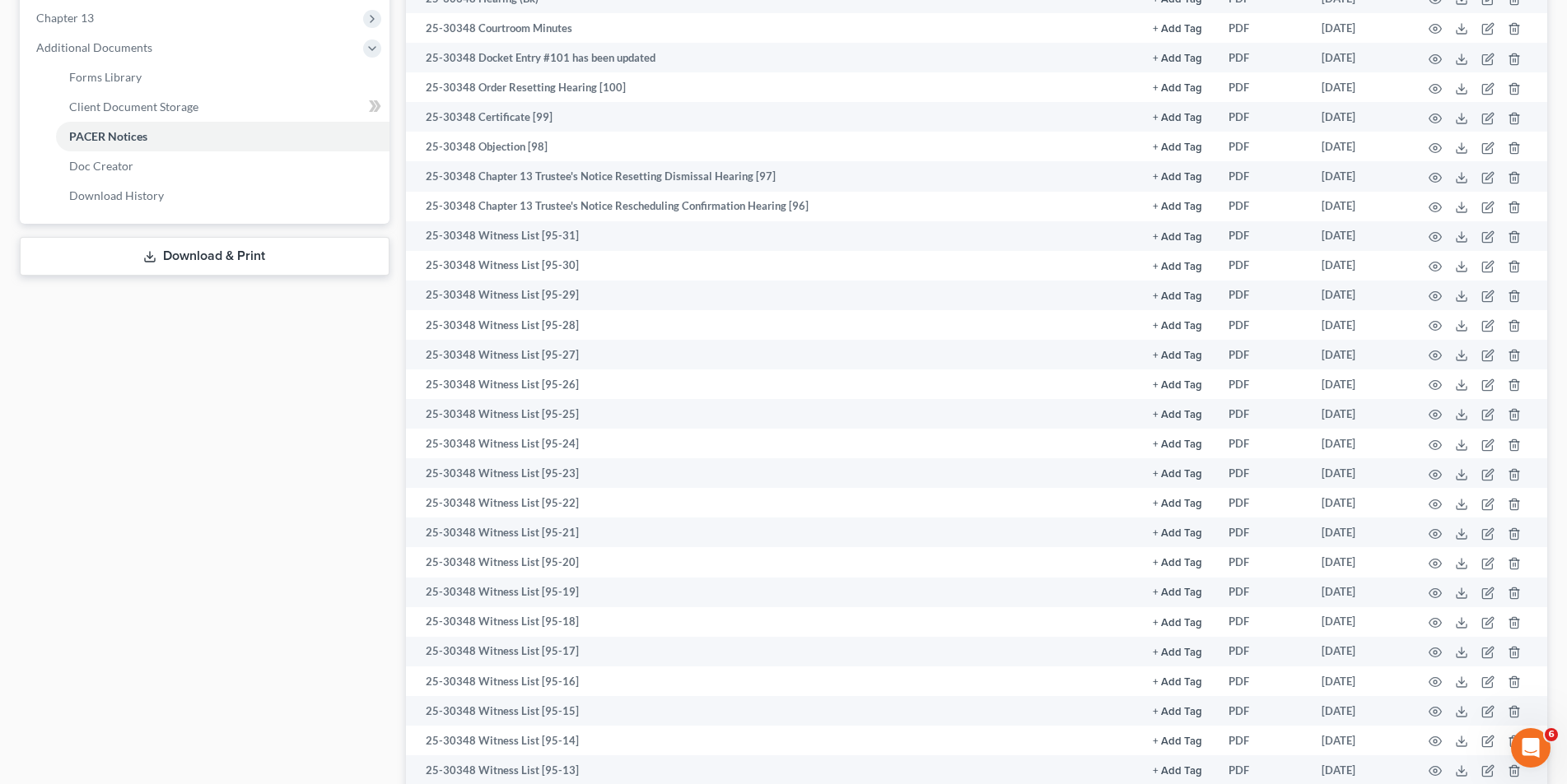
scroll to position [576, 0]
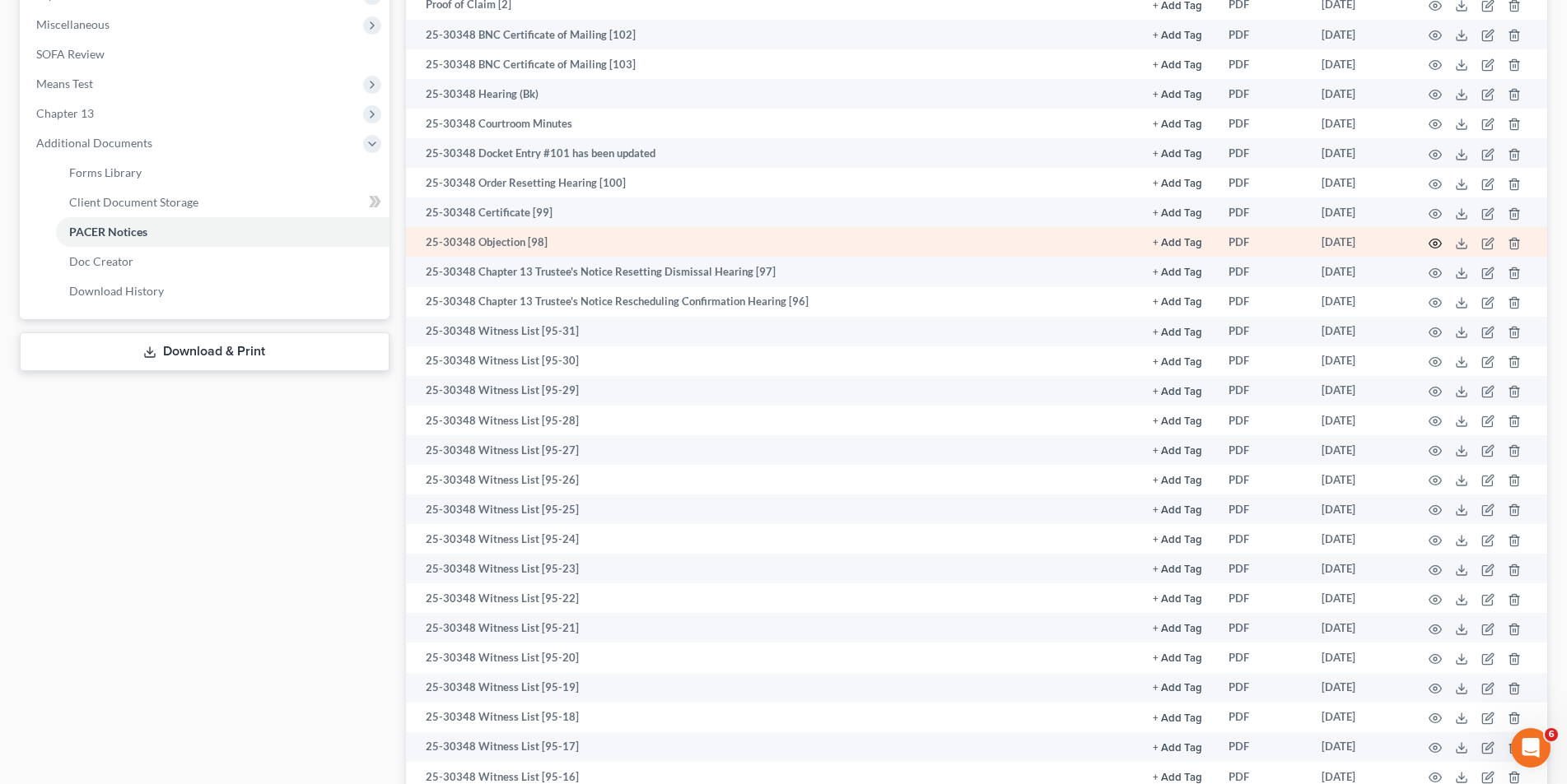
click at [1436, 243] on icon "button" at bounding box center [1435, 244] width 13 height 13
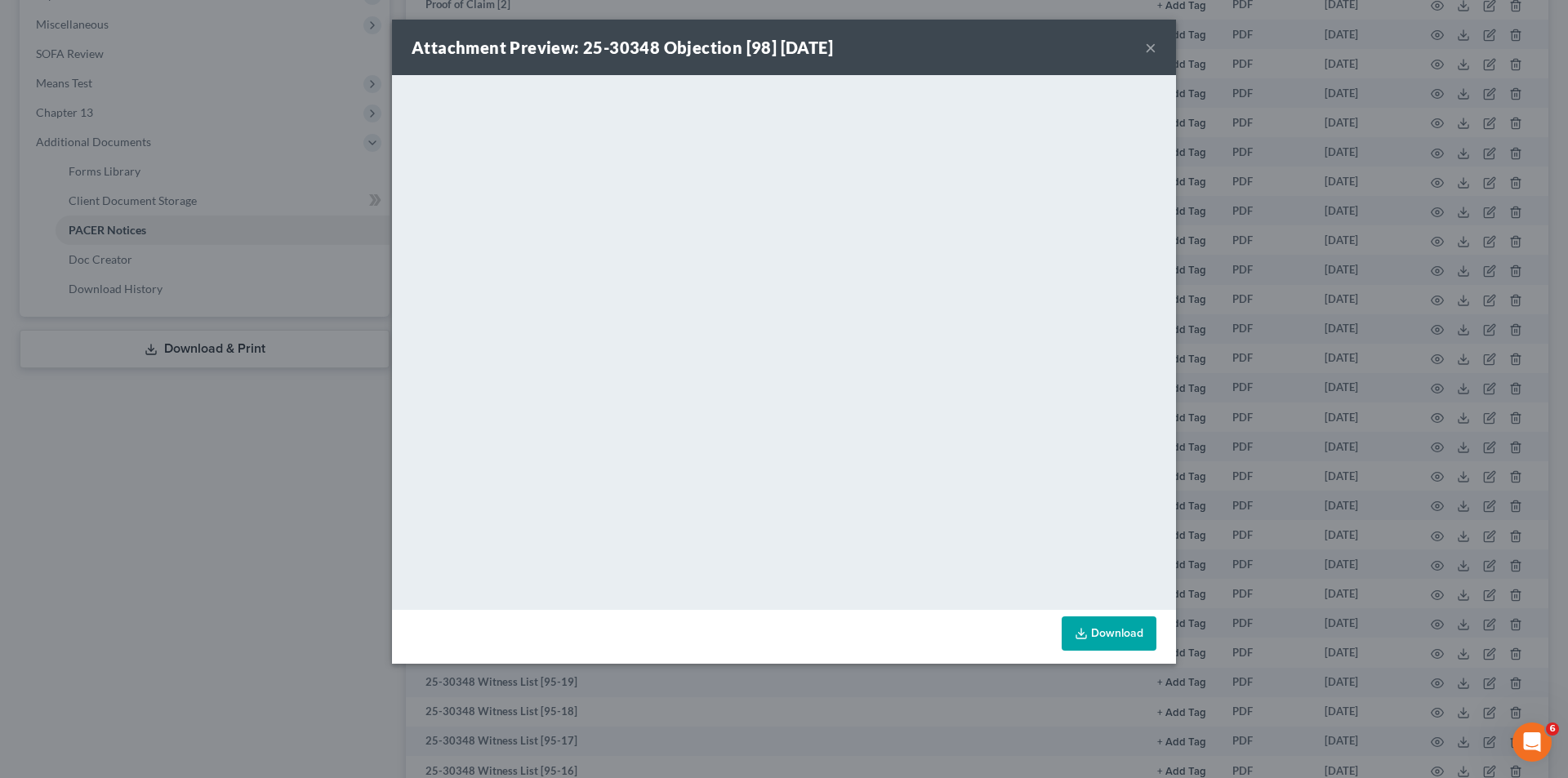
click at [1147, 49] on button "×" at bounding box center [1150, 47] width 11 height 19
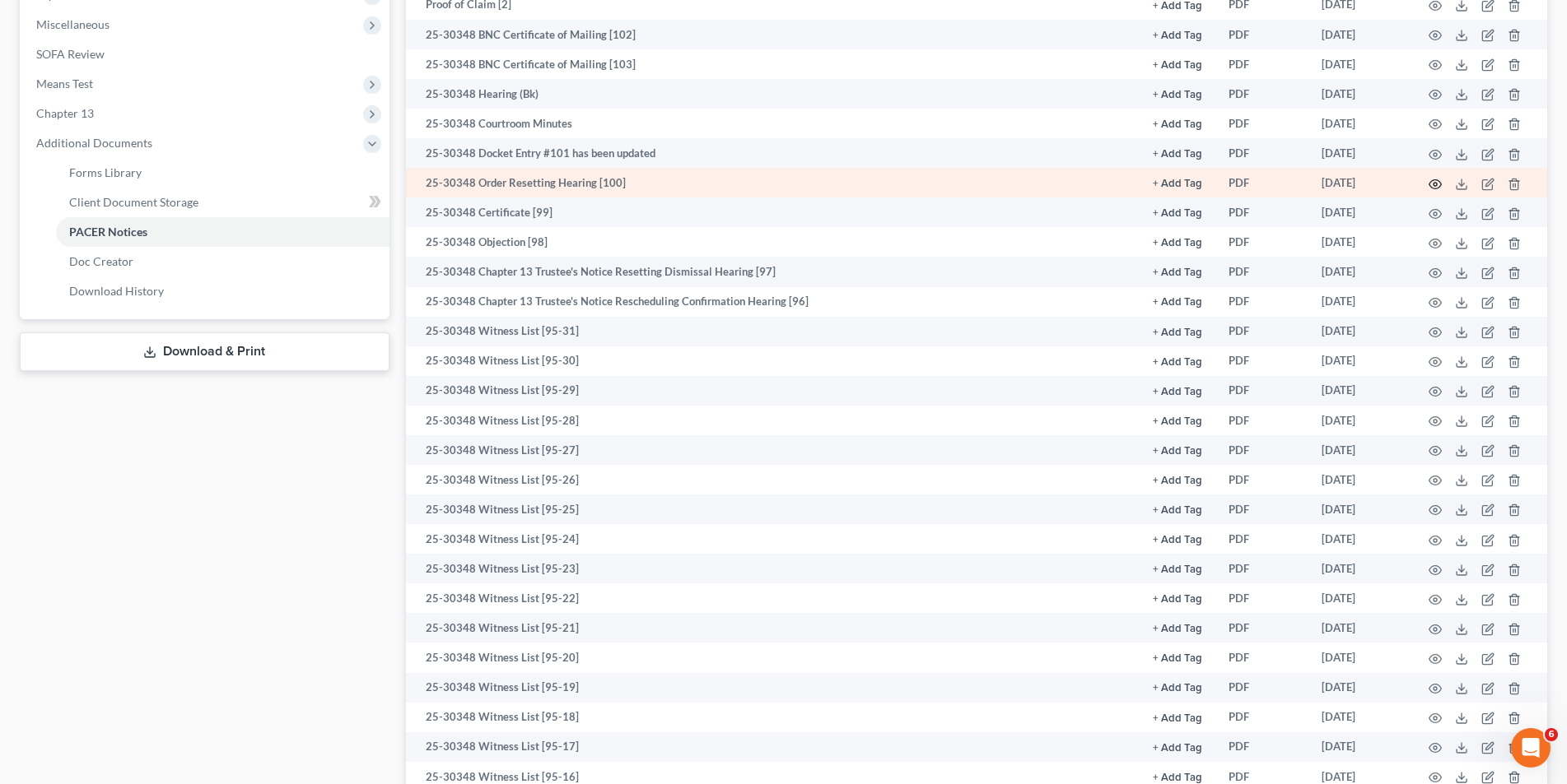
click at [1432, 185] on icon "button" at bounding box center [1435, 184] width 13 height 13
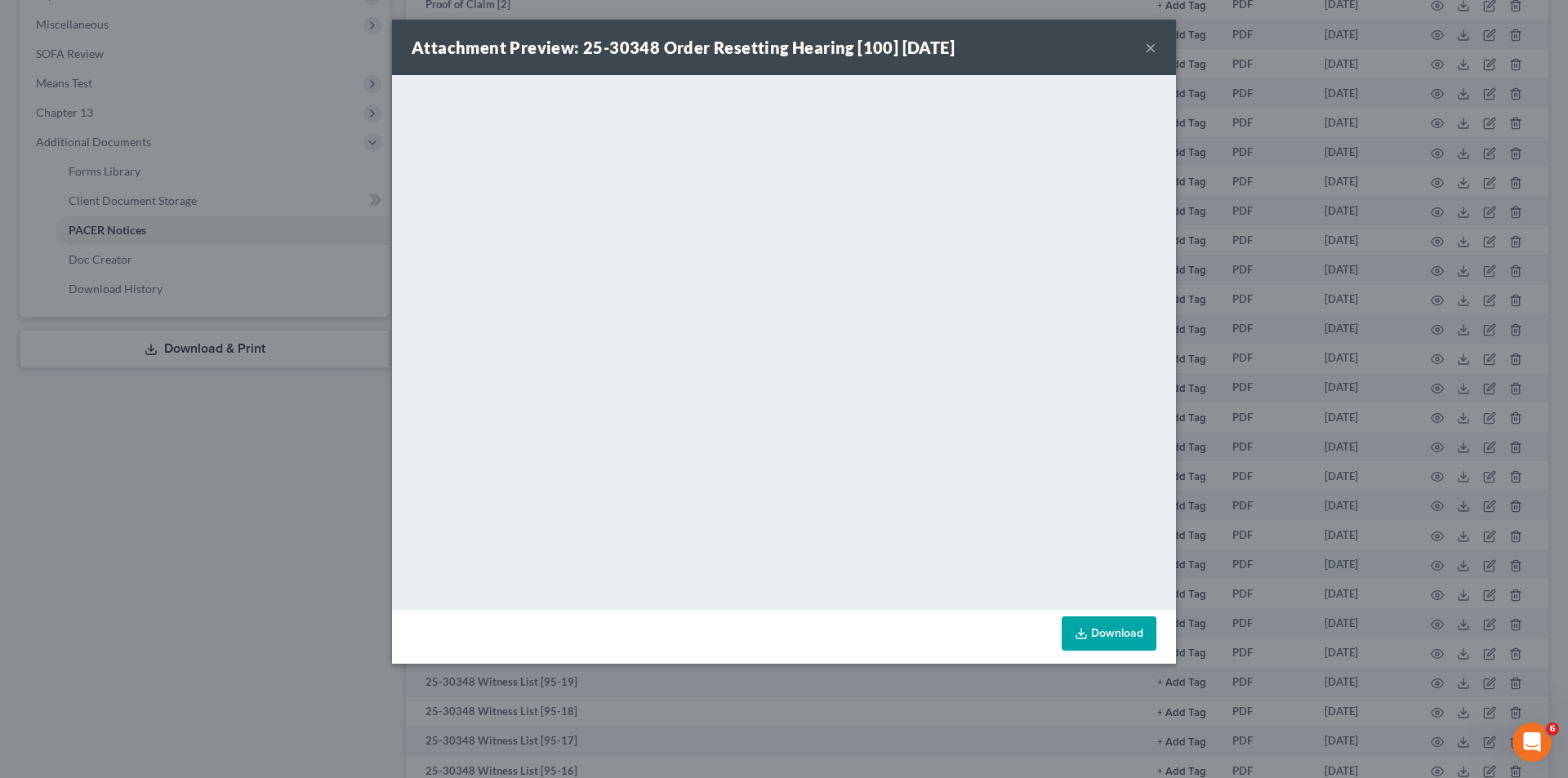
click at [1150, 47] on button "×" at bounding box center [1150, 47] width 11 height 19
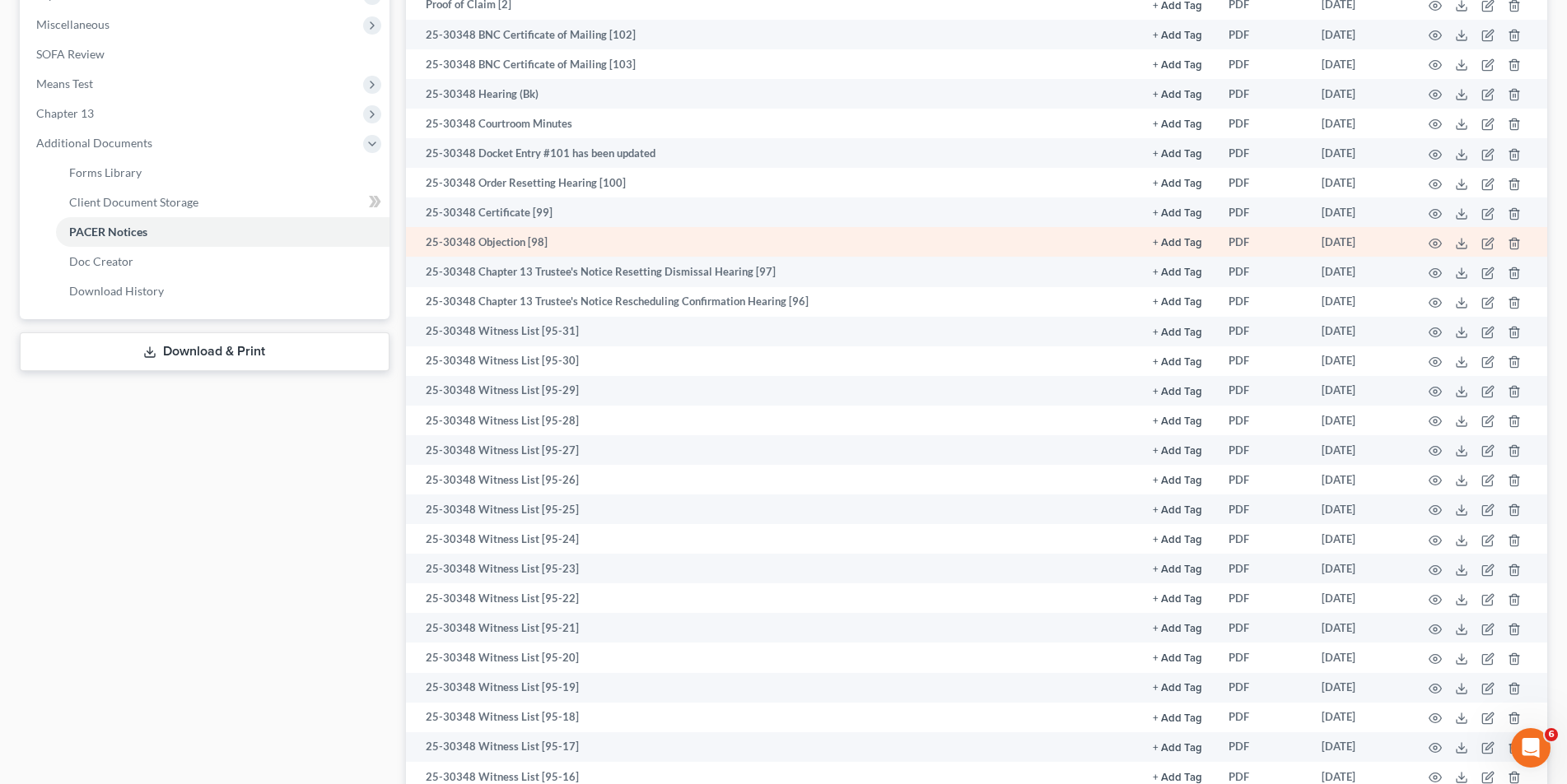
scroll to position [494, 0]
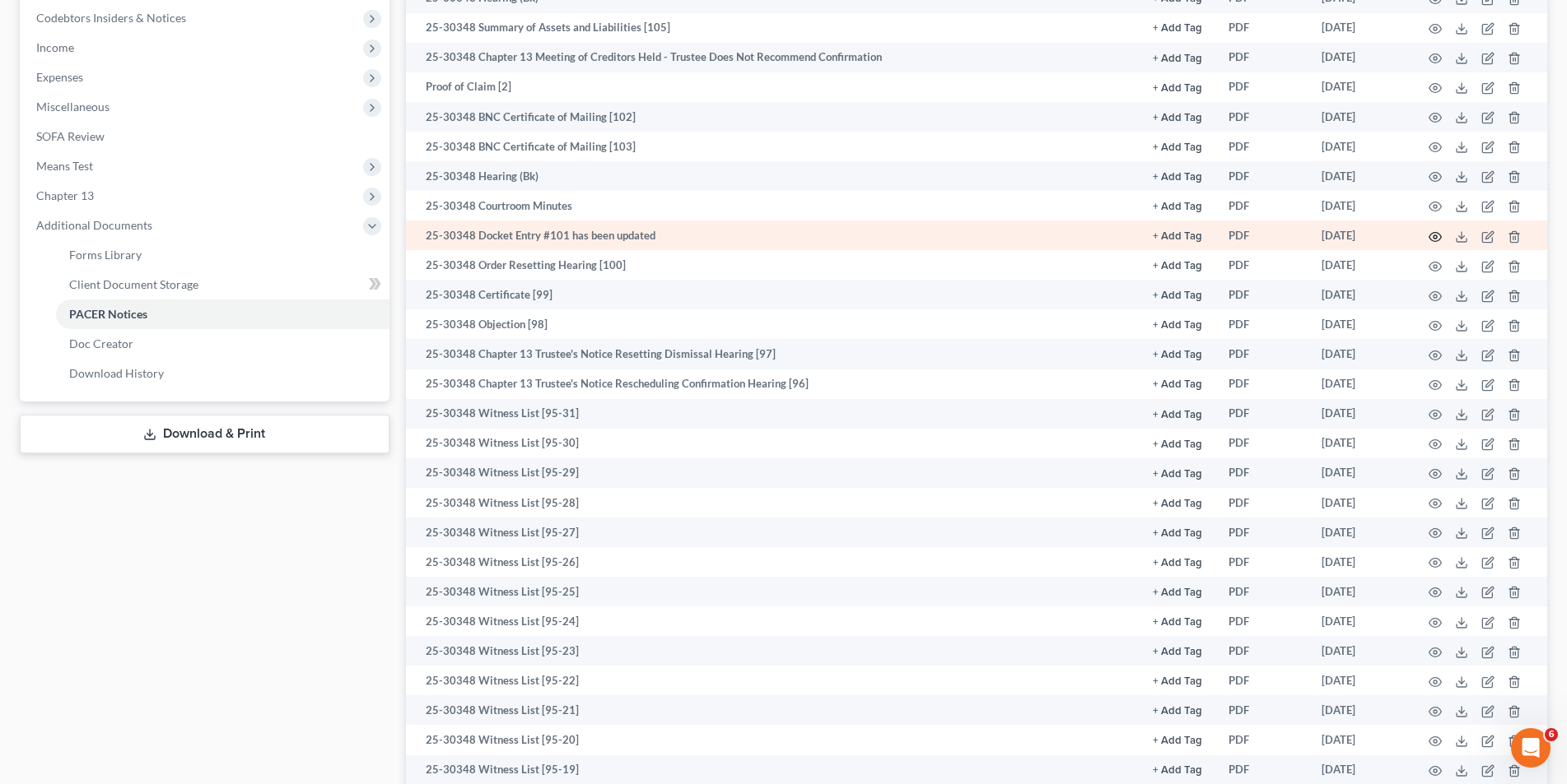
click at [1433, 237] on circle "button" at bounding box center [1435, 237] width 4 height 4
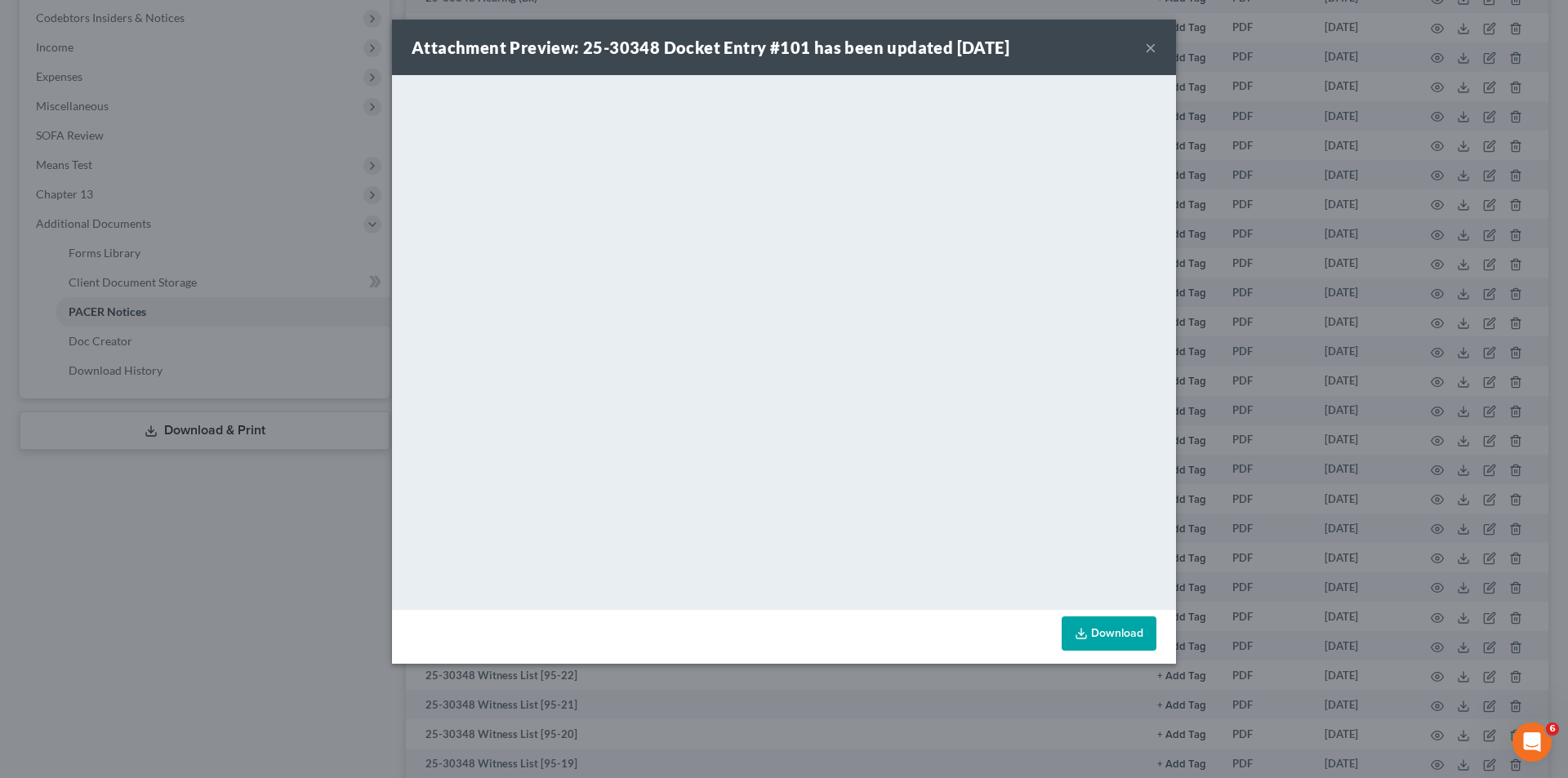
click at [1146, 46] on button "×" at bounding box center [1150, 47] width 11 height 19
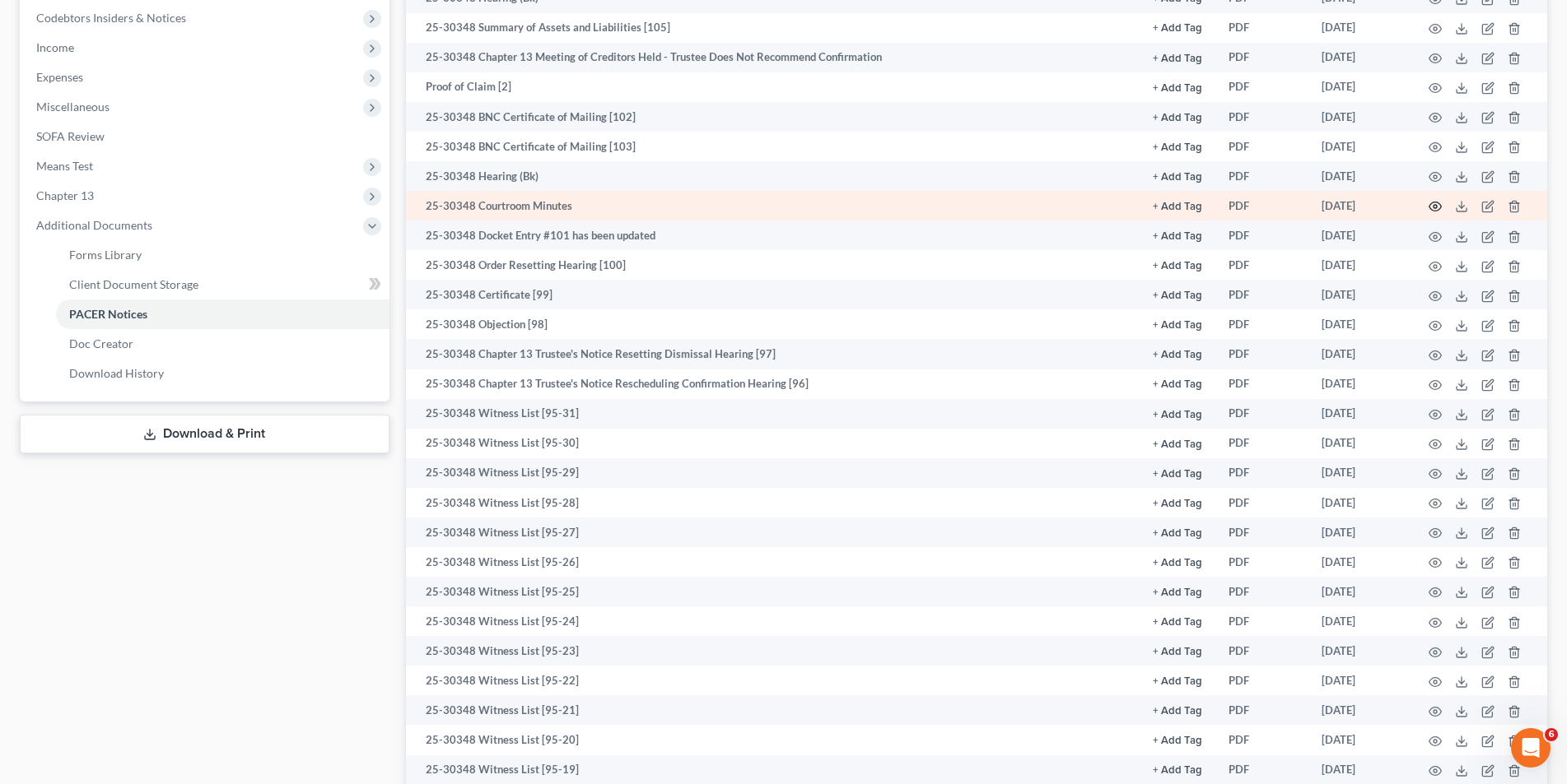
click at [1436, 205] on circle "button" at bounding box center [1435, 207] width 4 height 4
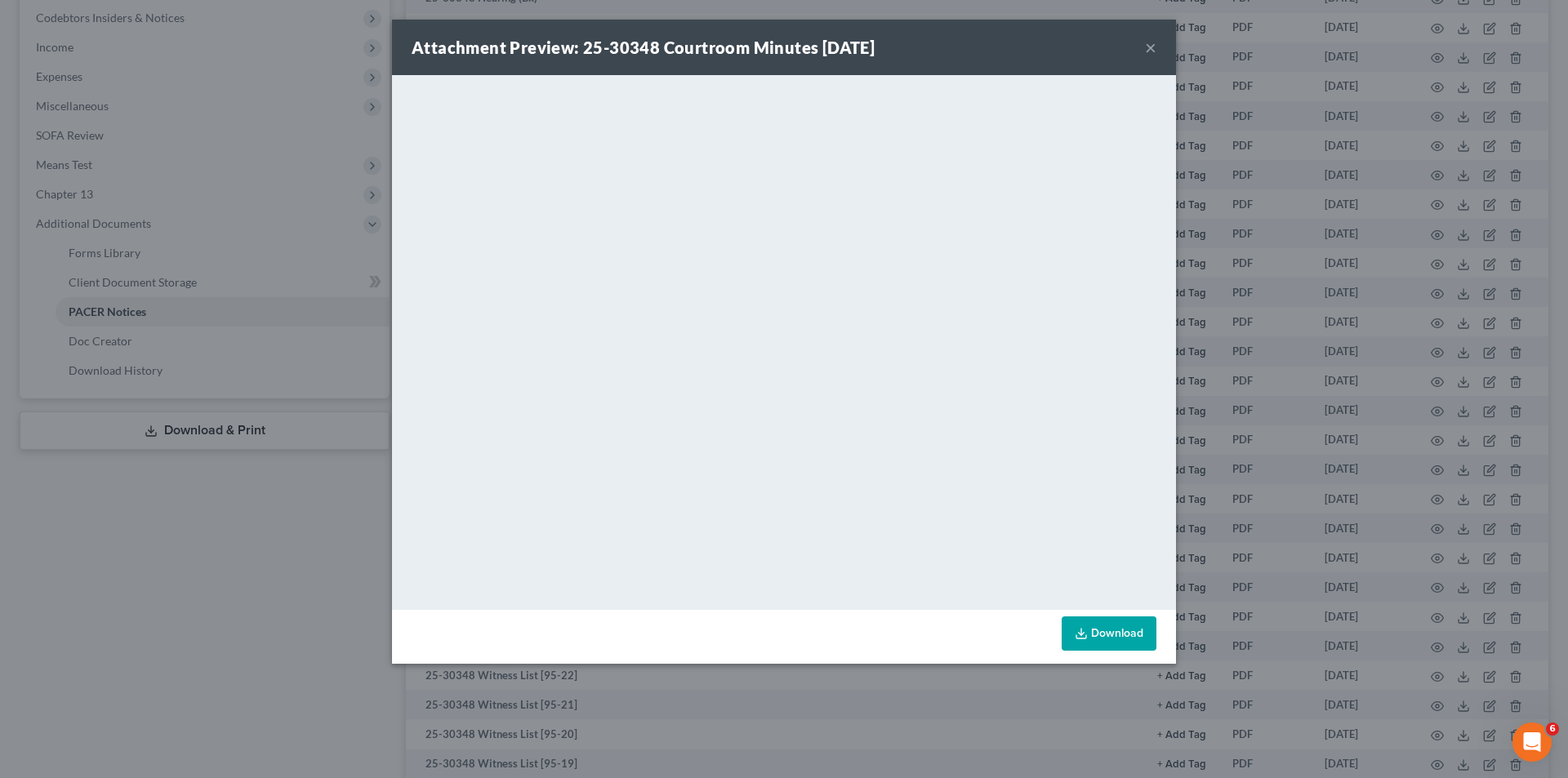
click at [1149, 48] on button "×" at bounding box center [1150, 47] width 11 height 19
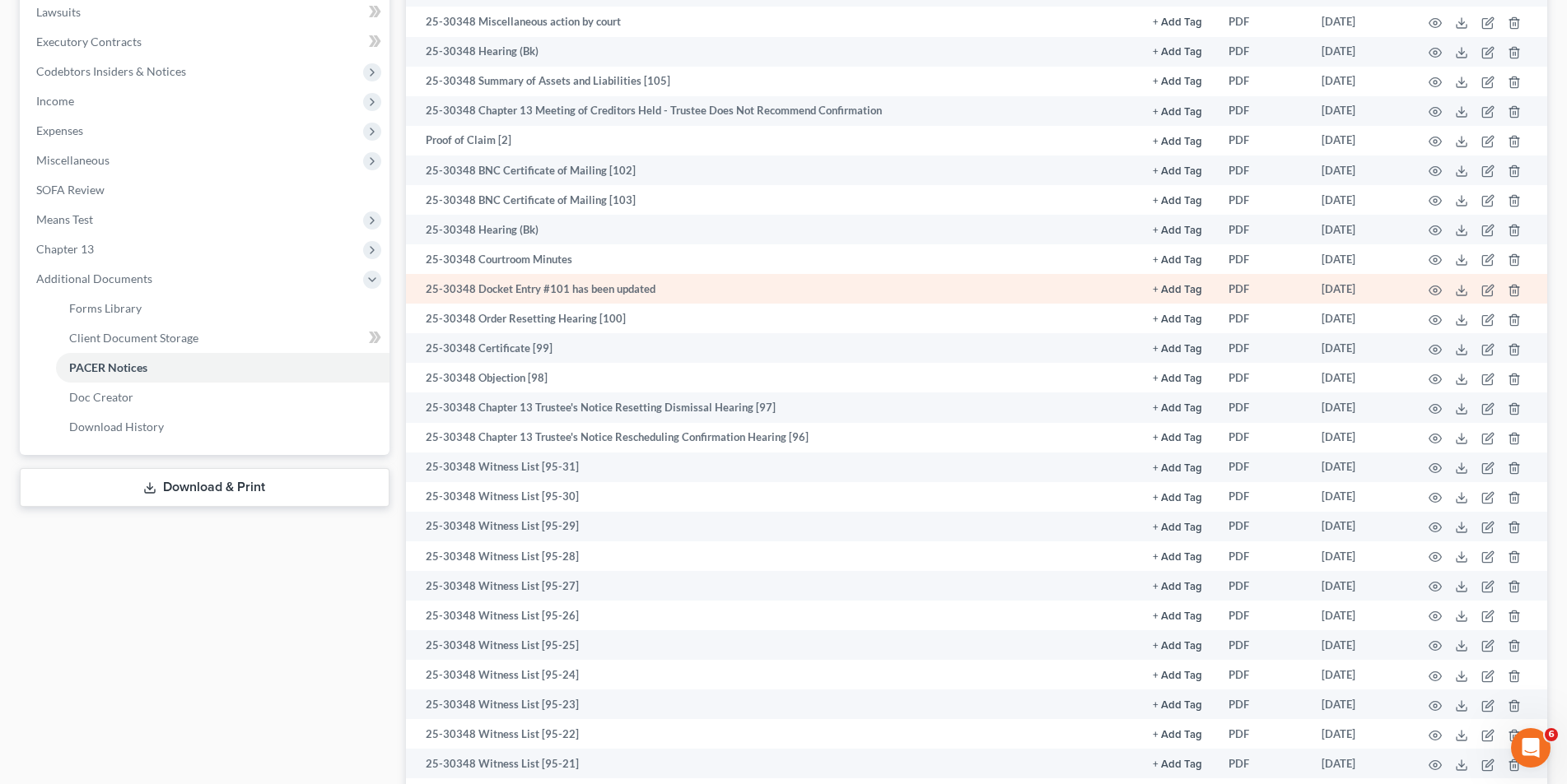
scroll to position [411, 0]
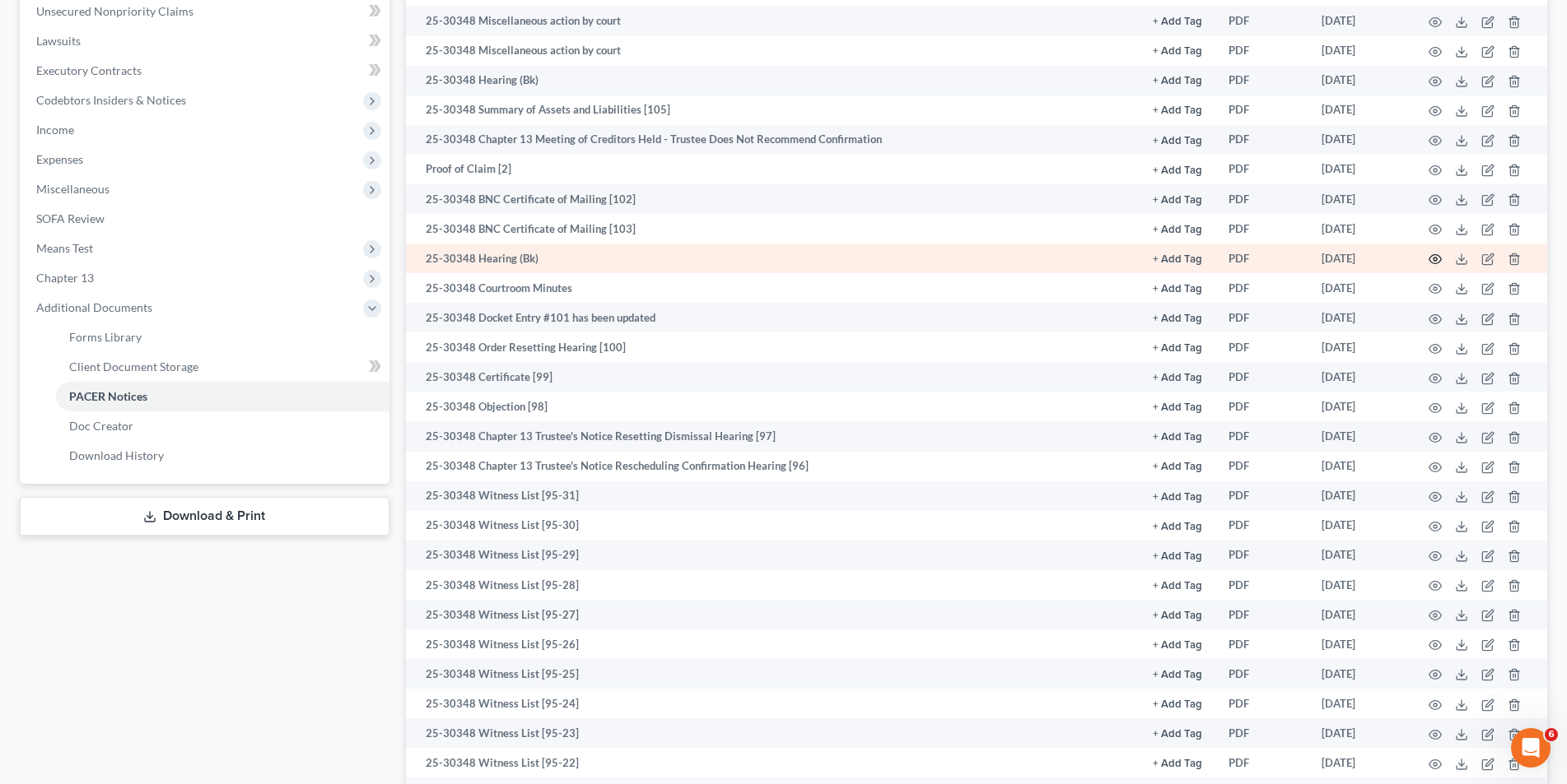
click at [1435, 258] on circle "button" at bounding box center [1435, 259] width 4 height 4
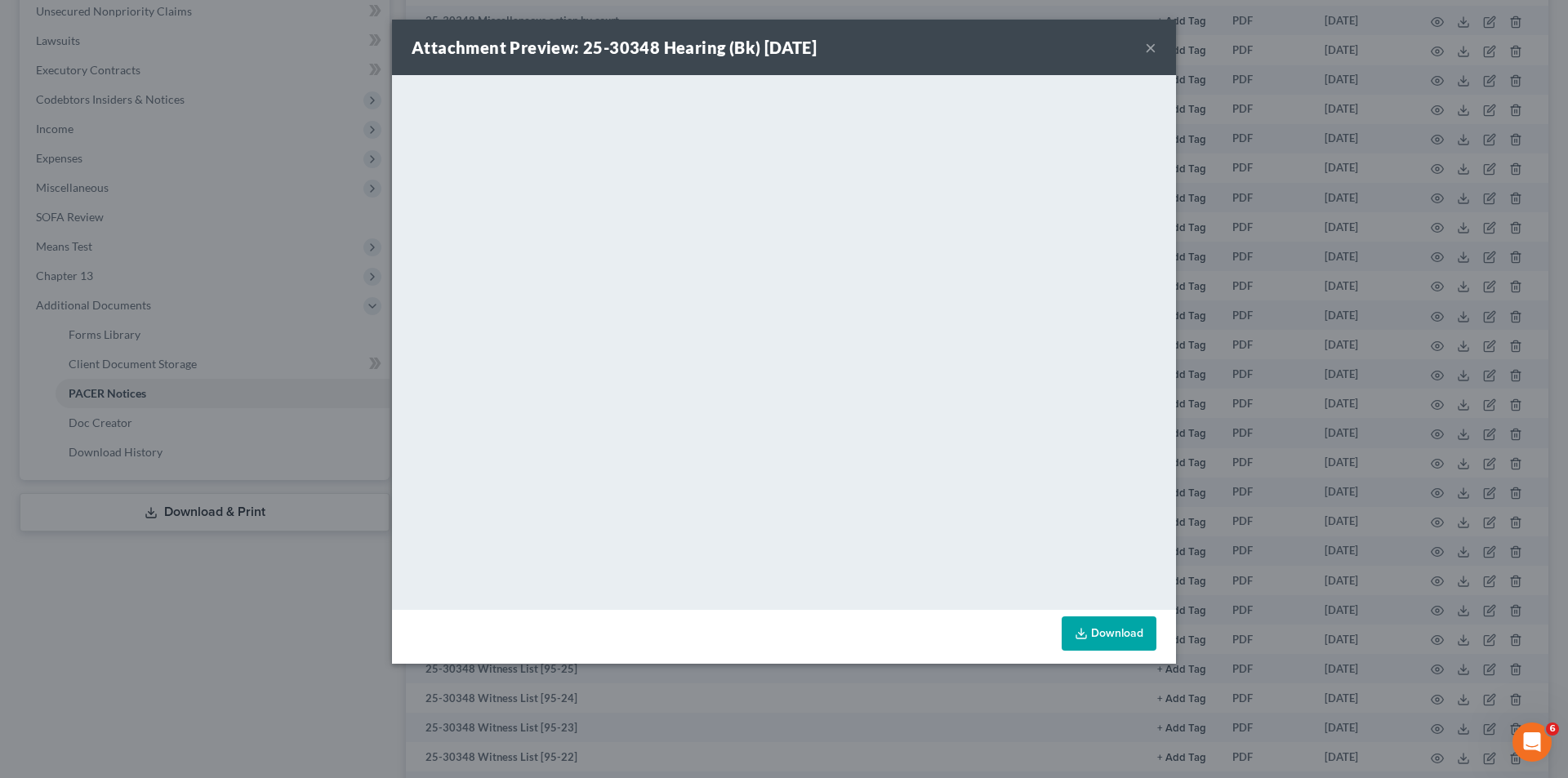
click at [1149, 49] on button "×" at bounding box center [1150, 47] width 11 height 19
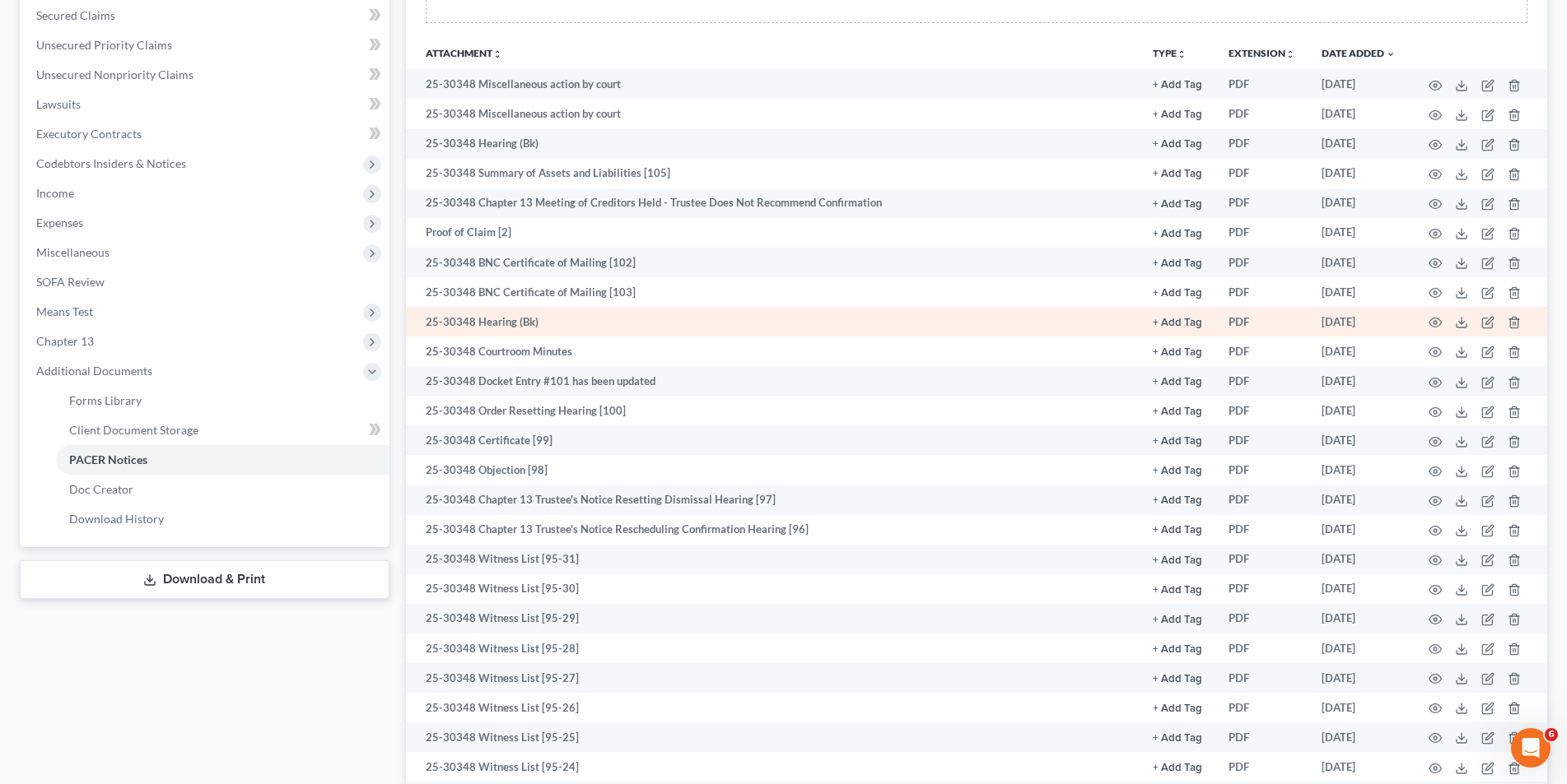
scroll to position [329, 0]
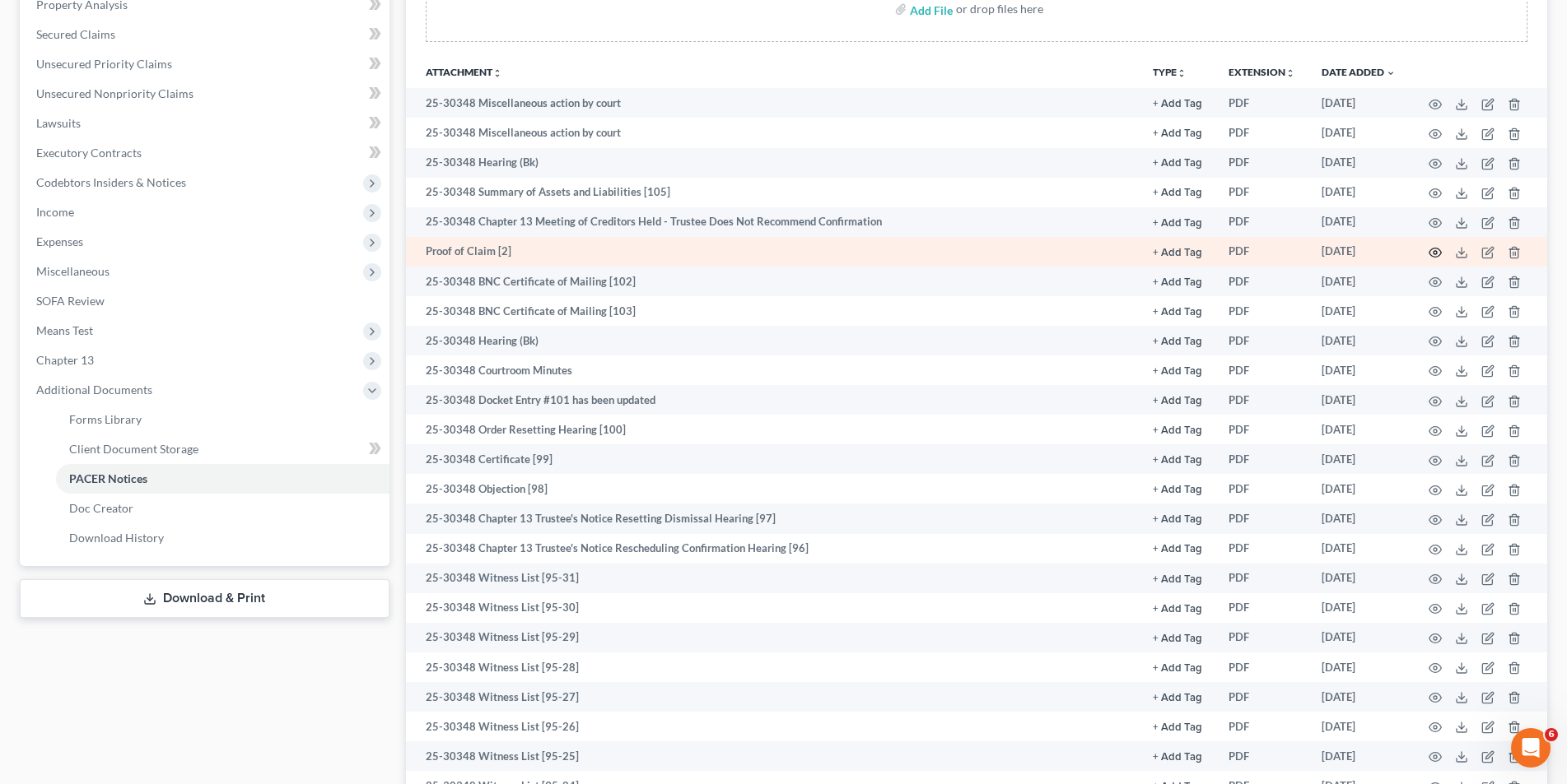
click at [1439, 256] on icon "button" at bounding box center [1435, 252] width 13 height 13
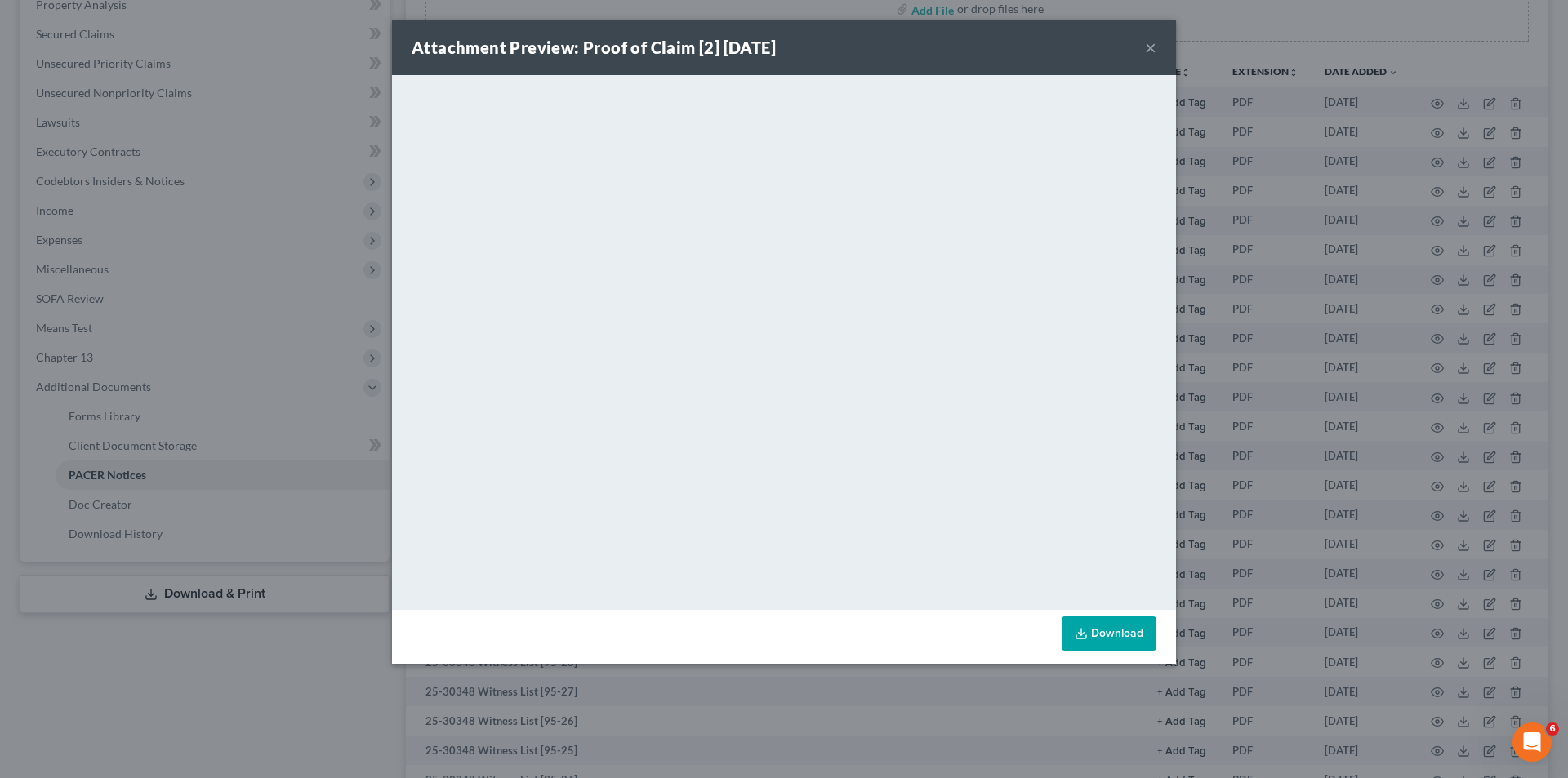
click at [1148, 49] on button "×" at bounding box center [1150, 47] width 11 height 19
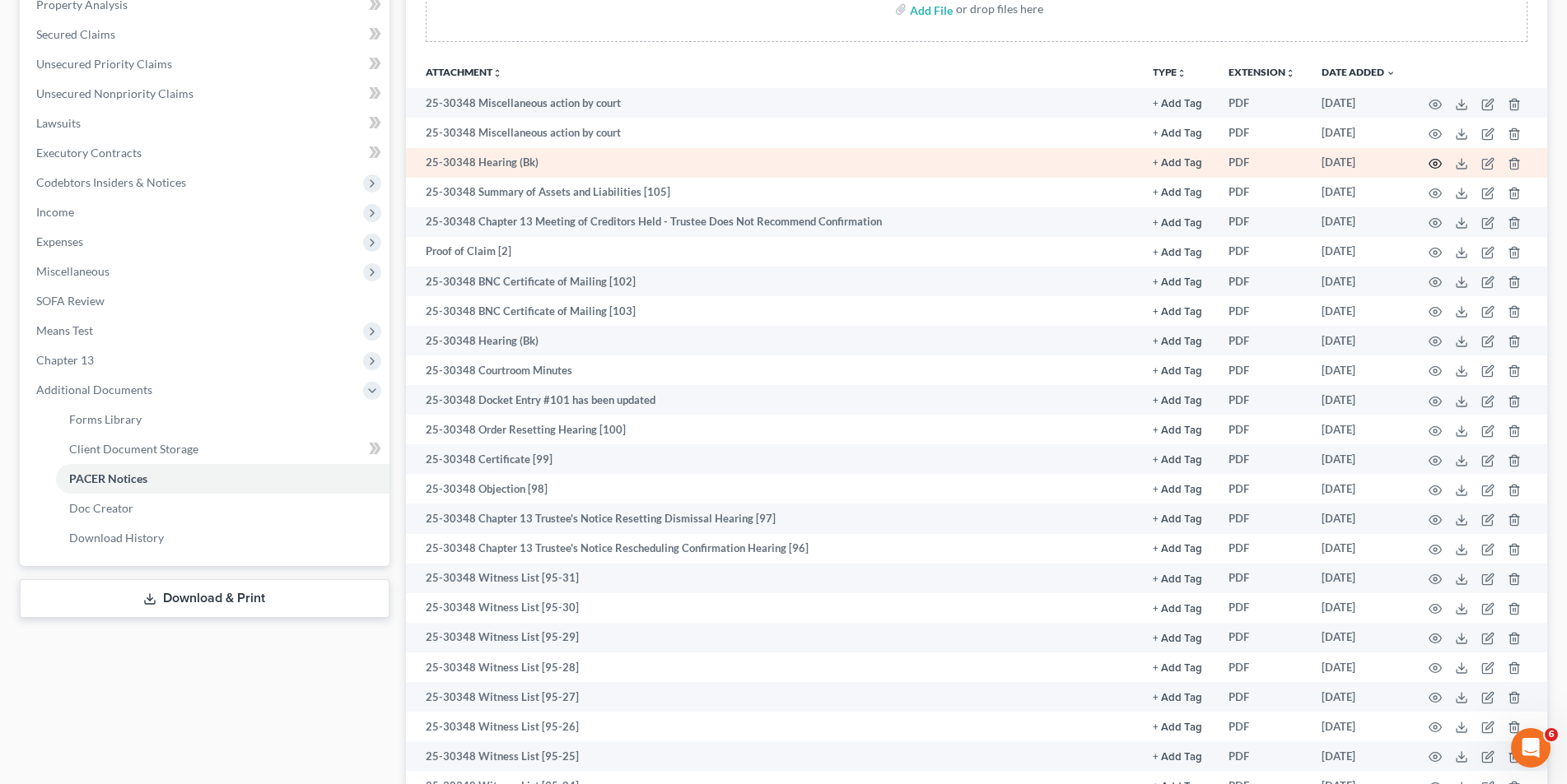
click at [1432, 163] on icon "button" at bounding box center [1435, 163] width 13 height 13
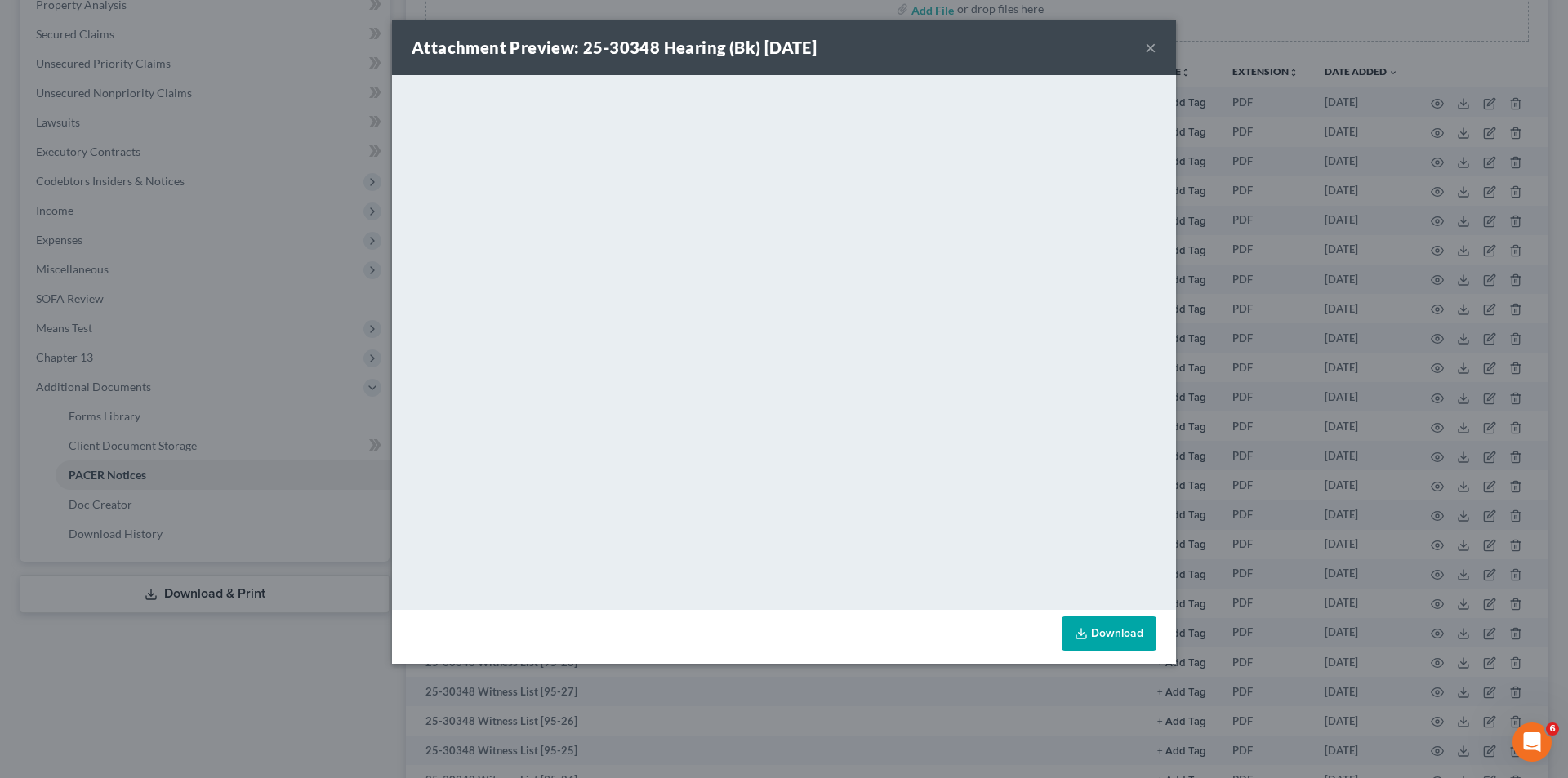
click at [1151, 43] on button "×" at bounding box center [1150, 47] width 11 height 19
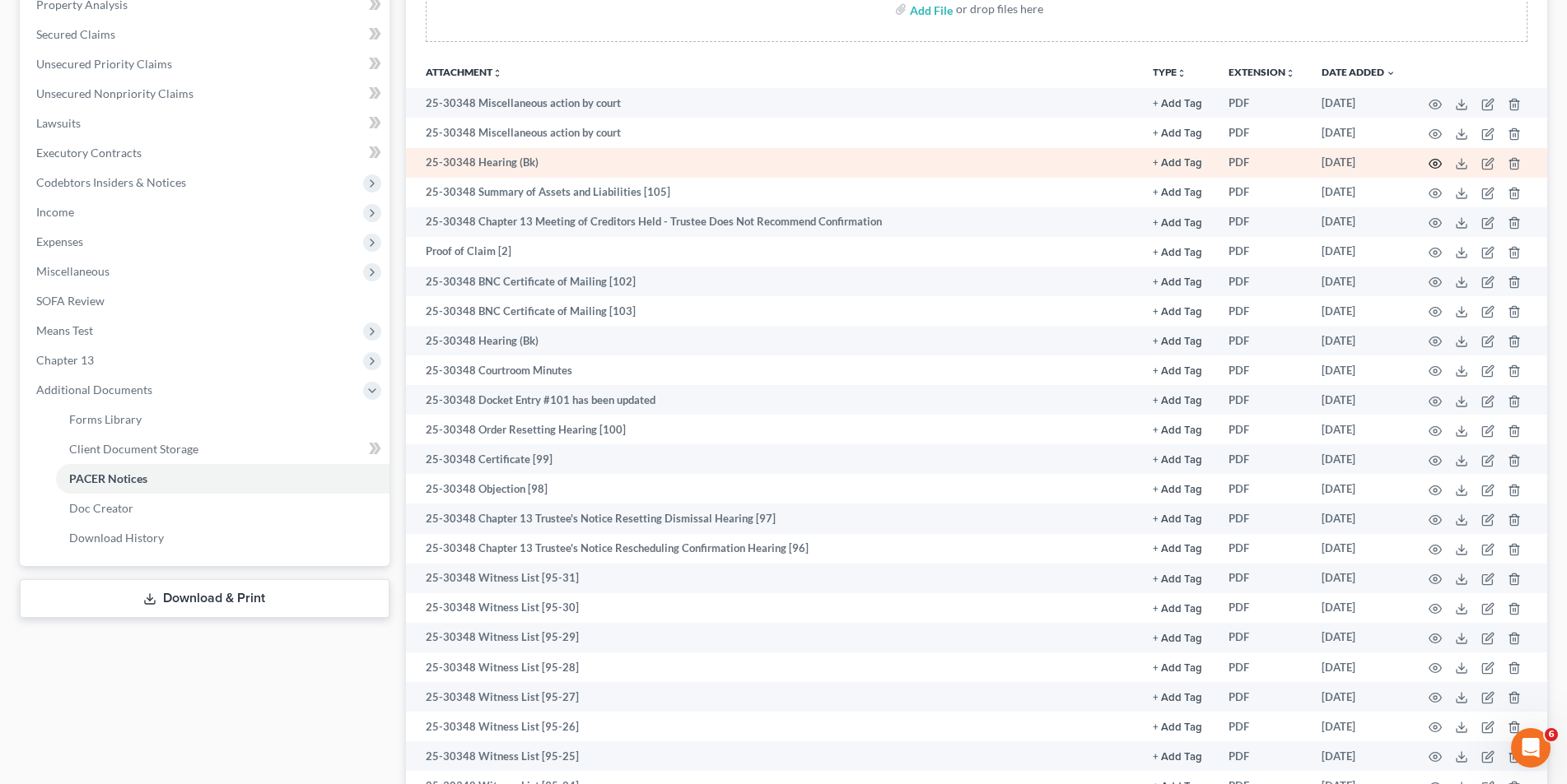
click at [1432, 161] on icon "button" at bounding box center [1435, 163] width 13 height 13
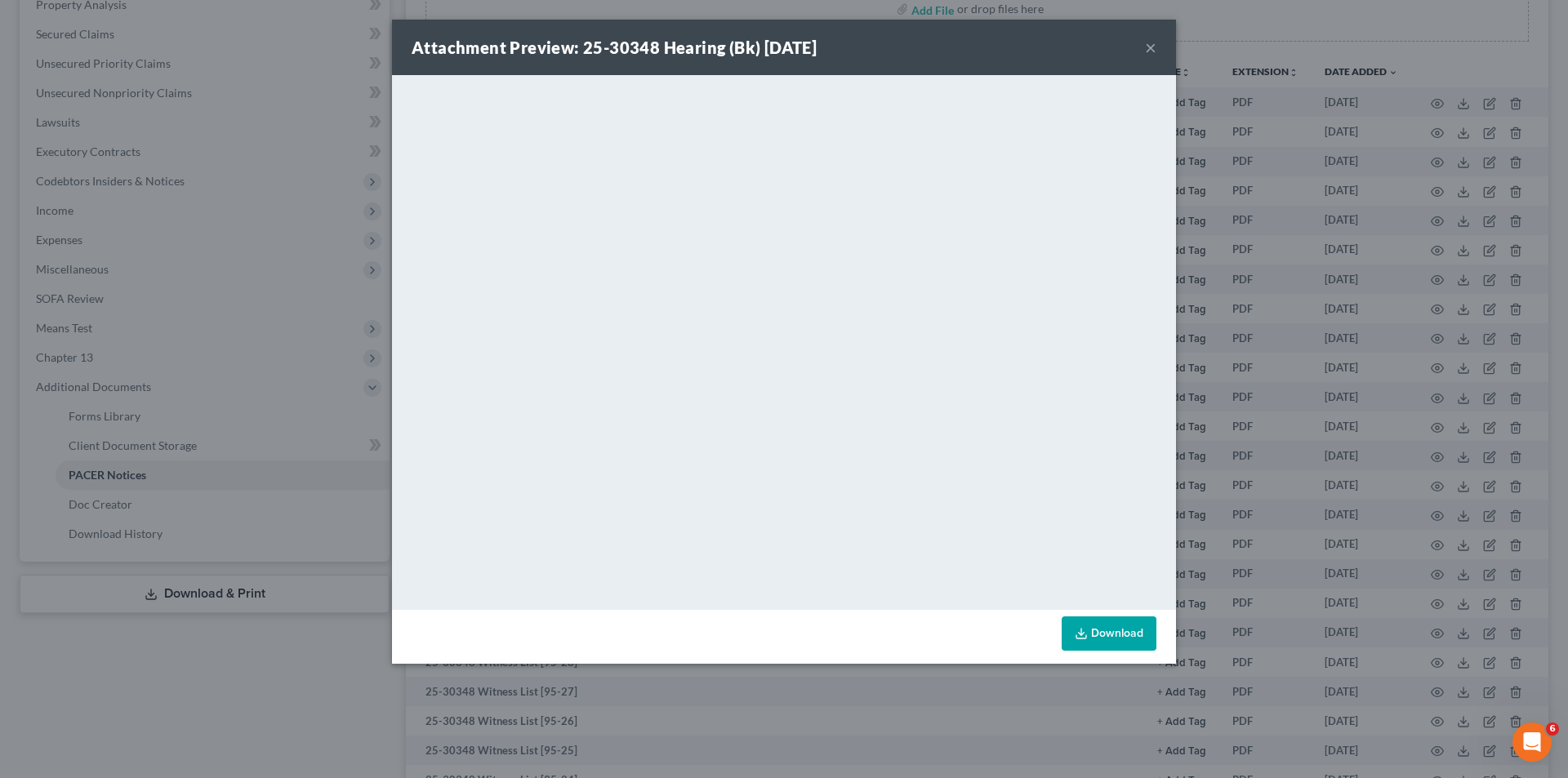
click at [1149, 50] on button "×" at bounding box center [1150, 47] width 11 height 19
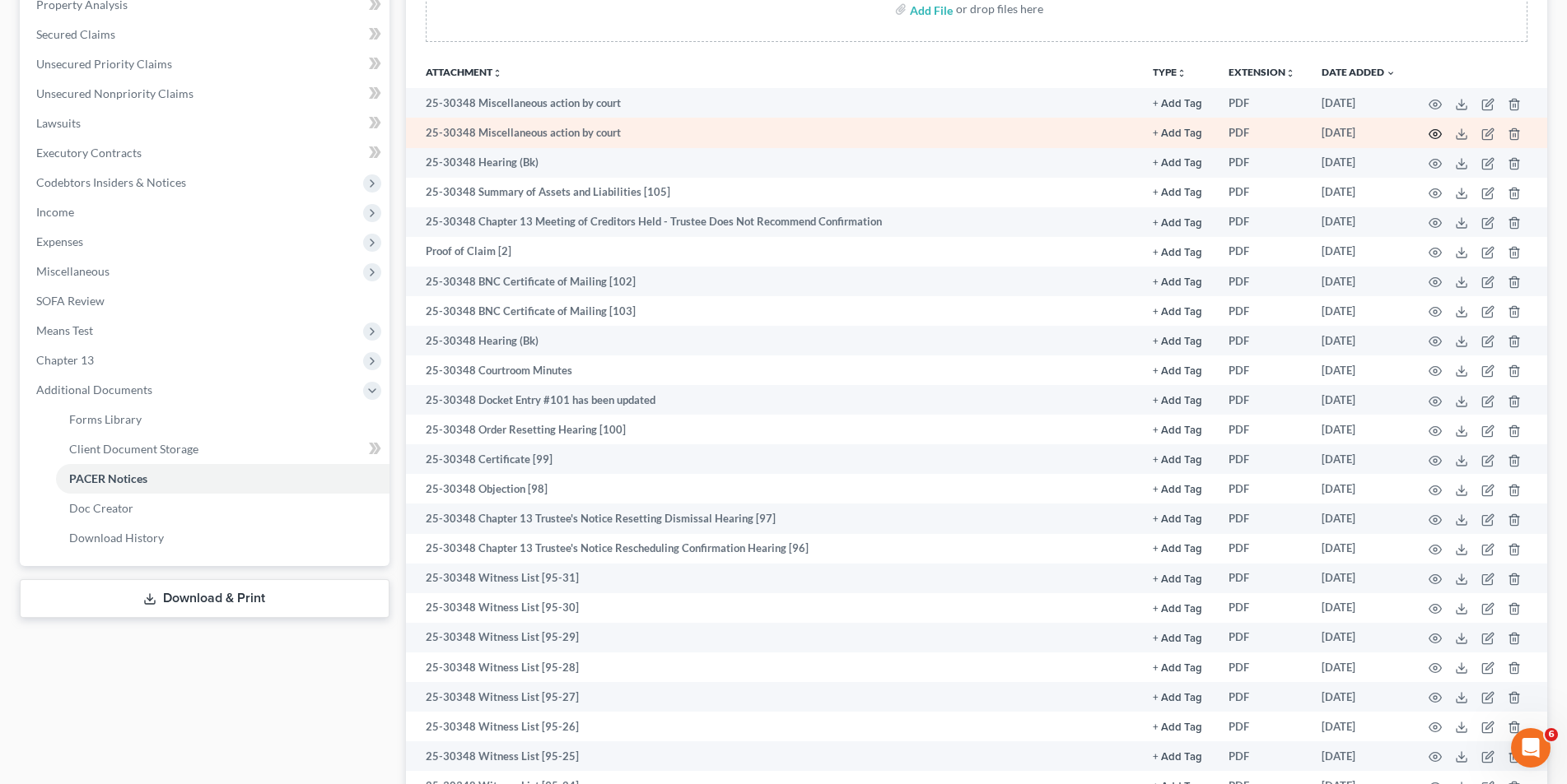
click at [1431, 133] on icon "button" at bounding box center [1435, 134] width 13 height 13
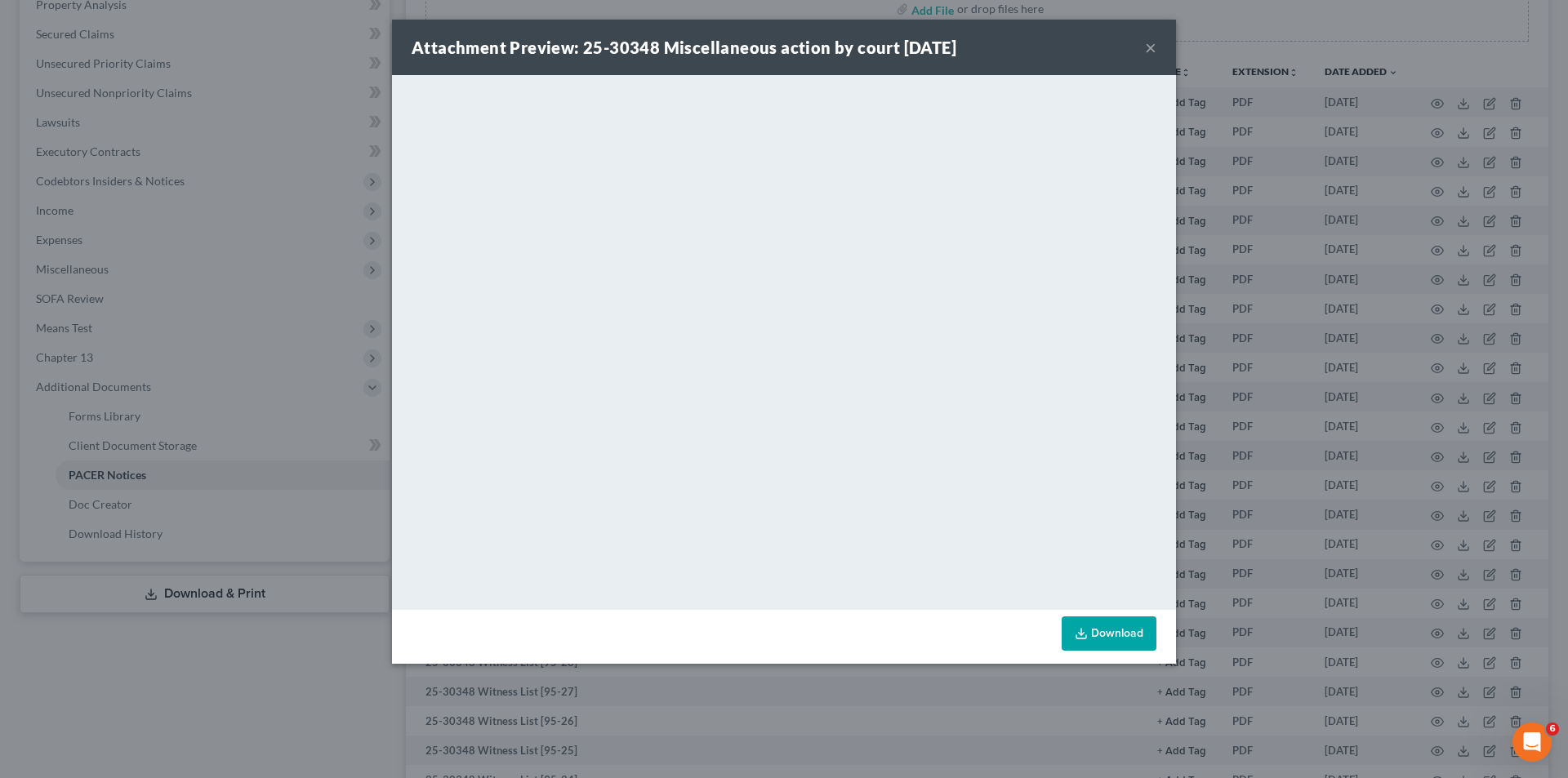
click at [1149, 52] on button "×" at bounding box center [1150, 47] width 11 height 19
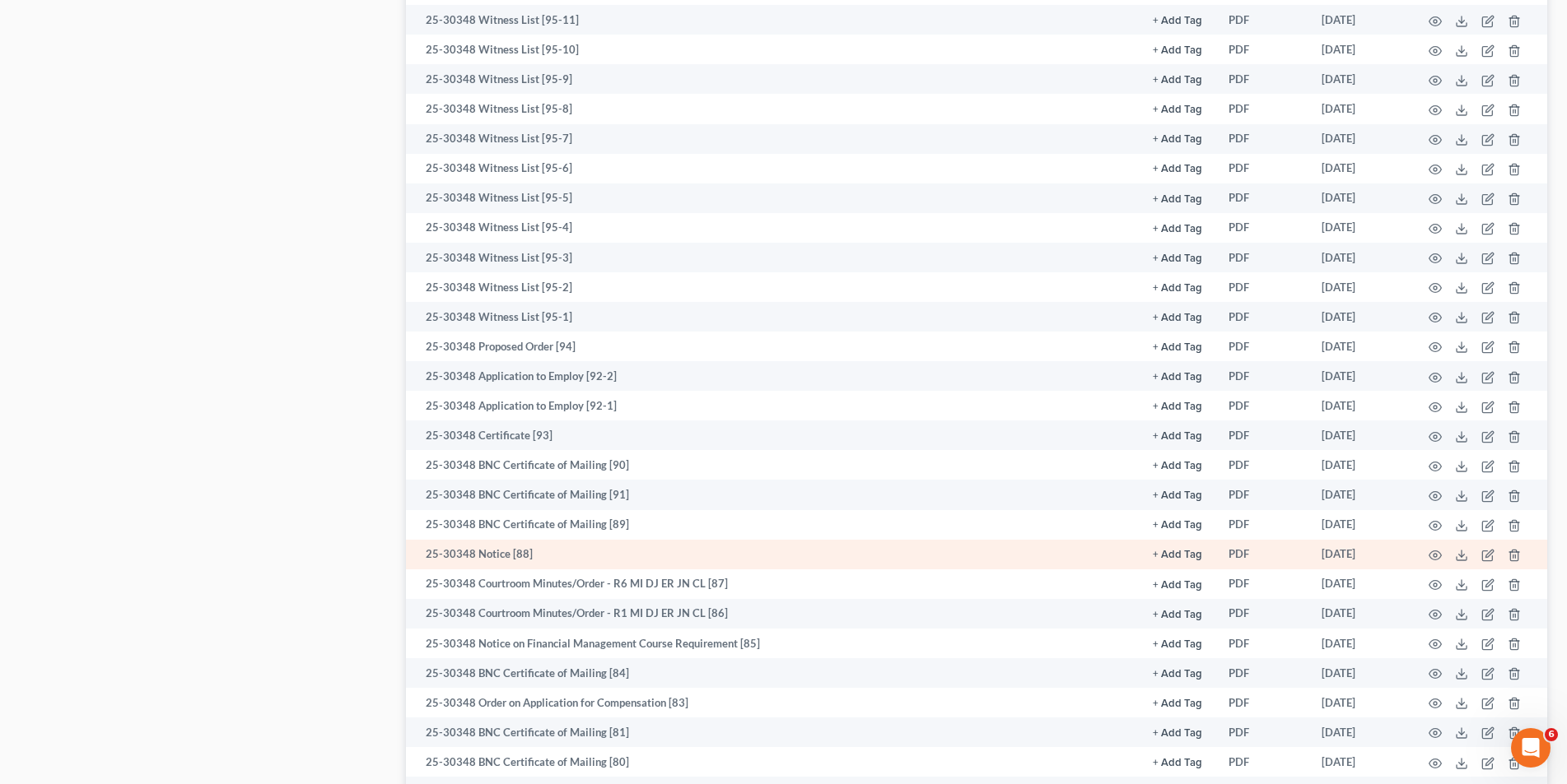
scroll to position [1563, 0]
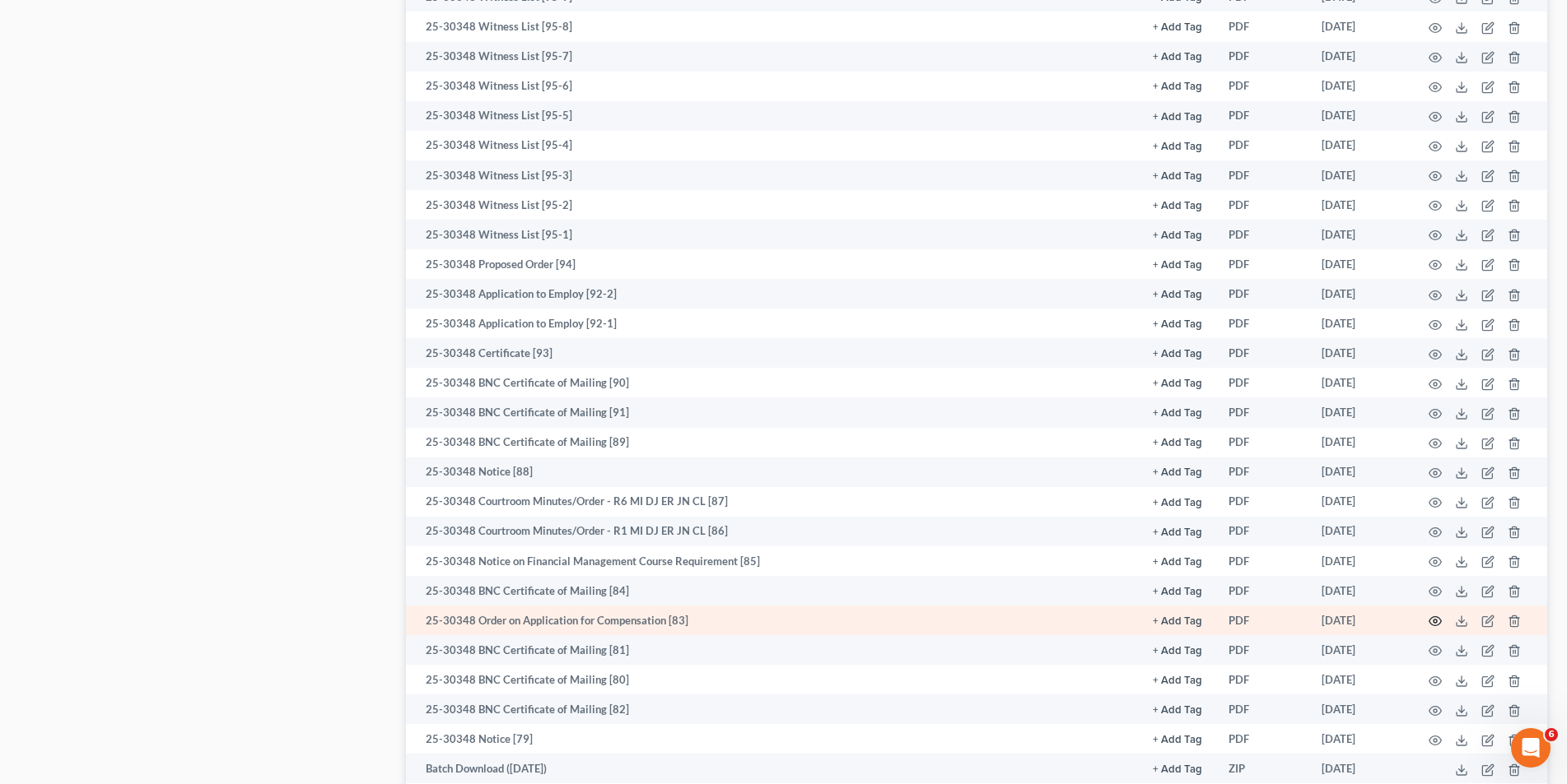
click at [1431, 615] on icon "button" at bounding box center [1435, 621] width 13 height 13
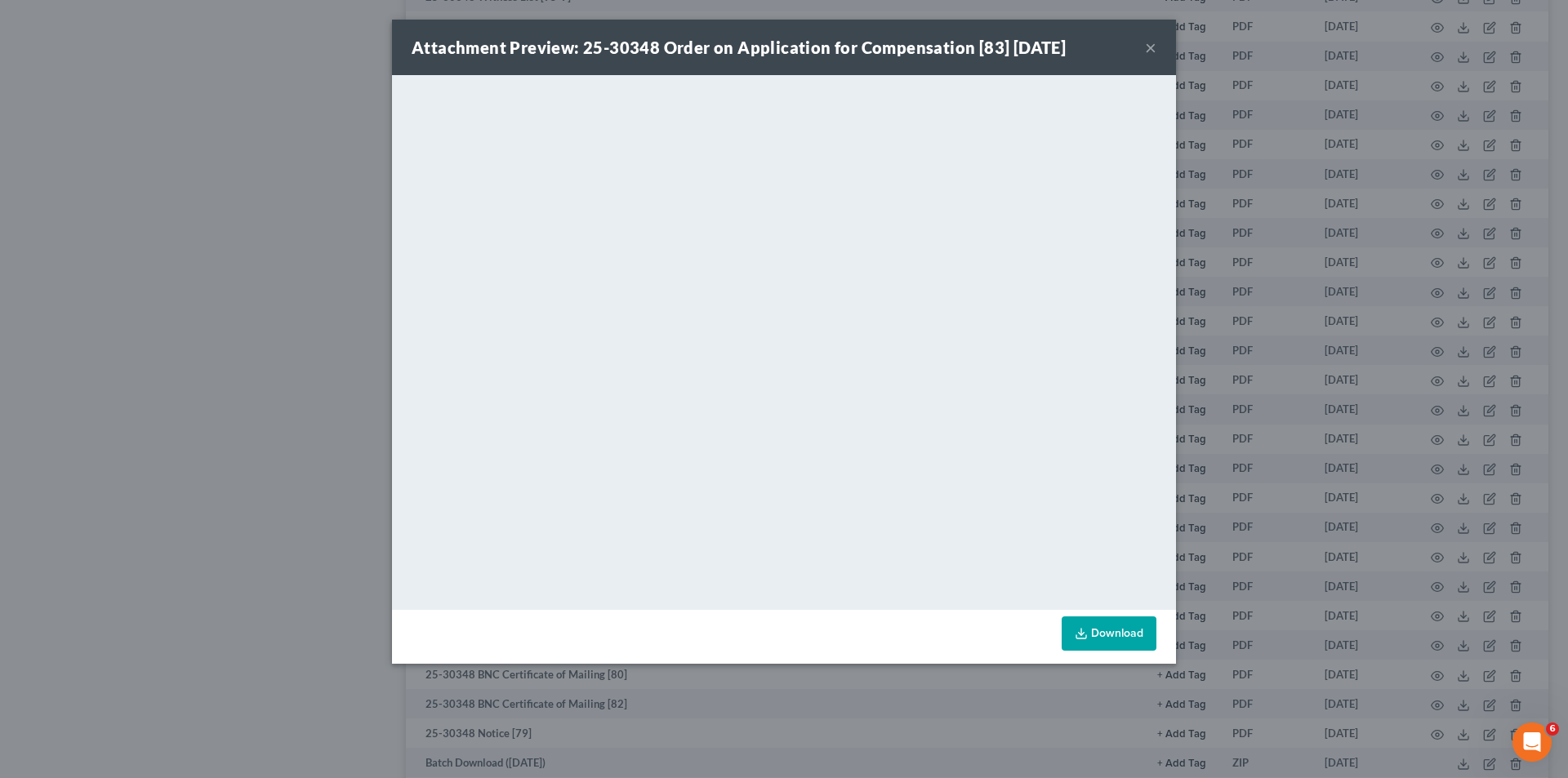
click at [1146, 52] on button "×" at bounding box center [1150, 47] width 11 height 19
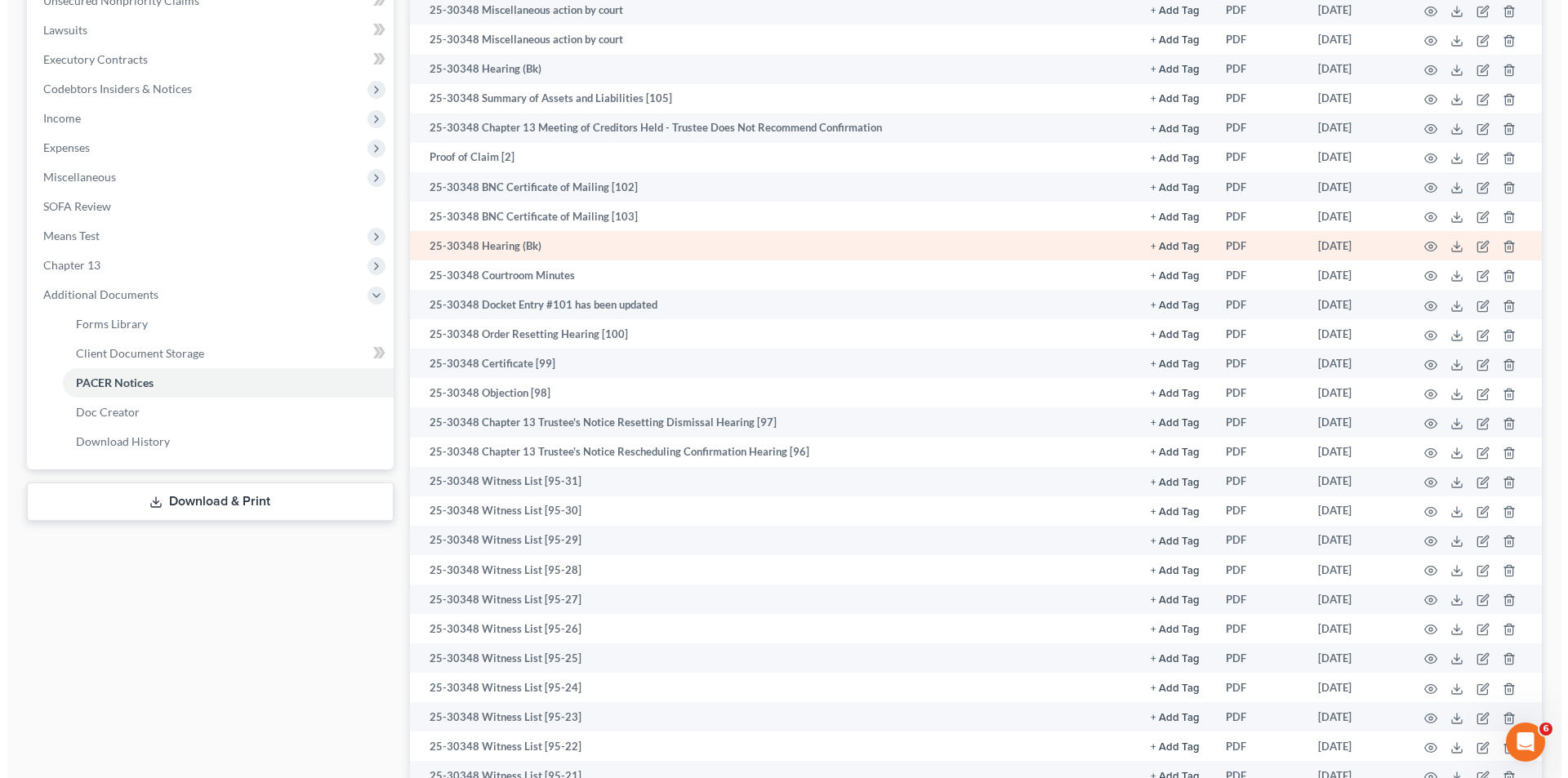
scroll to position [326, 0]
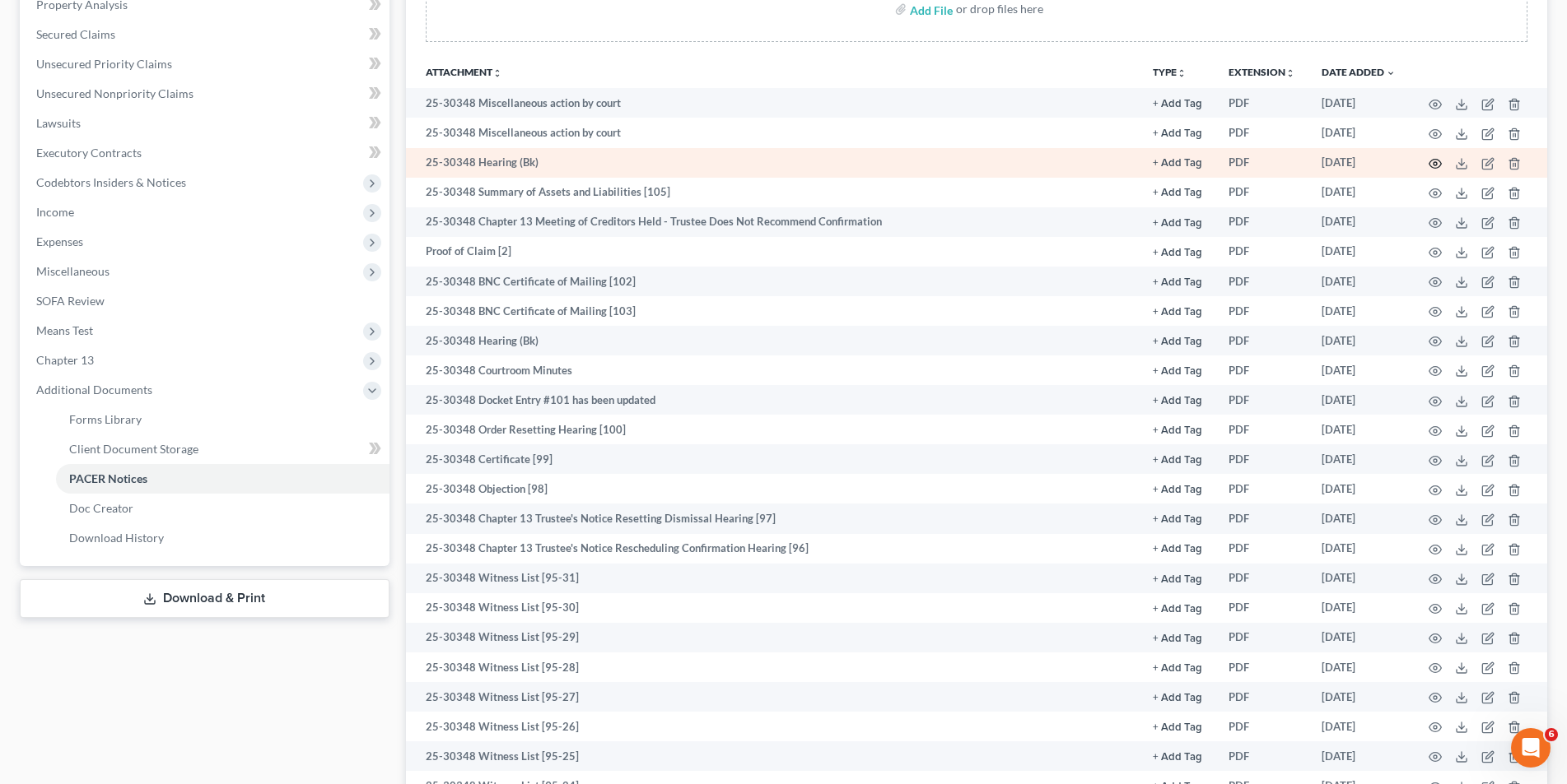
click at [1435, 161] on icon "button" at bounding box center [1435, 163] width 13 height 13
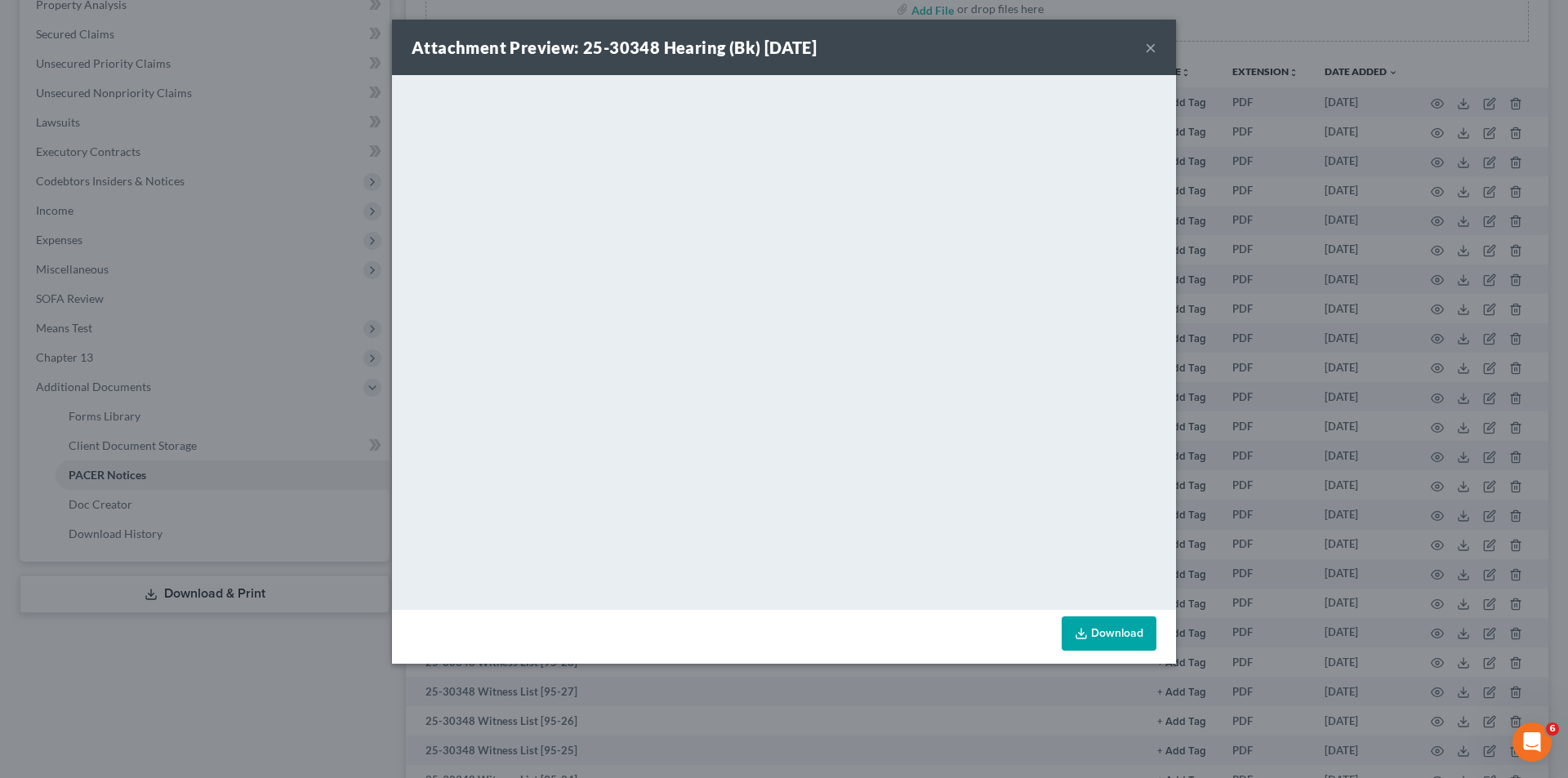
click at [1151, 48] on button "×" at bounding box center [1150, 47] width 11 height 19
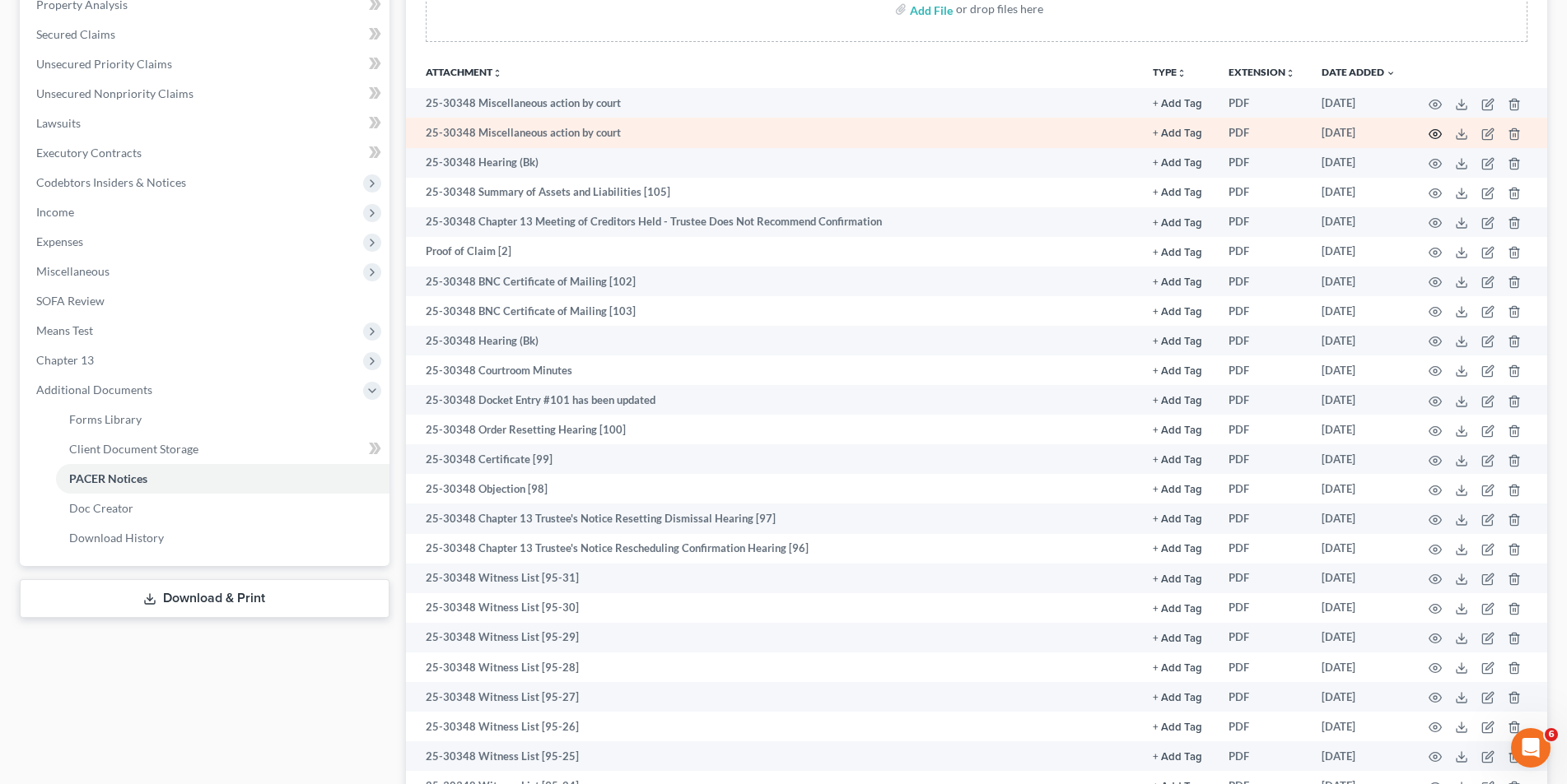
click at [1429, 133] on icon "button" at bounding box center [1435, 134] width 12 height 9
